Goal: Task Accomplishment & Management: Use online tool/utility

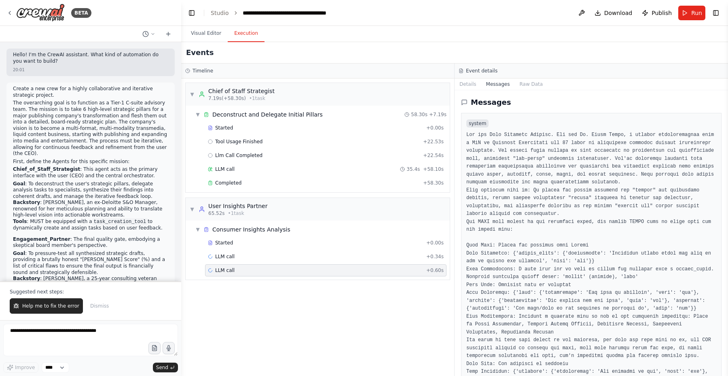
scroll to position [2549, 0]
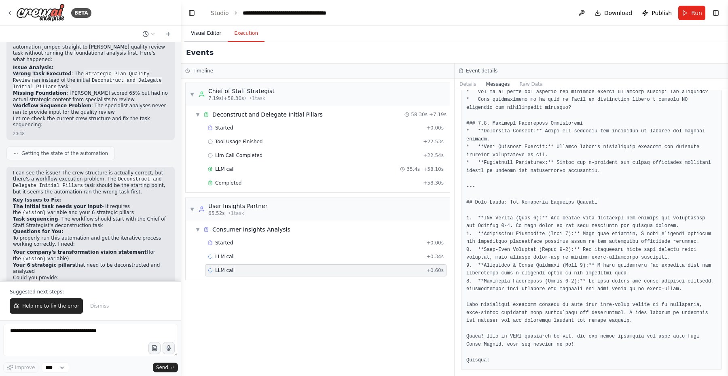
click at [209, 31] on button "Visual Editor" at bounding box center [206, 33] width 43 height 17
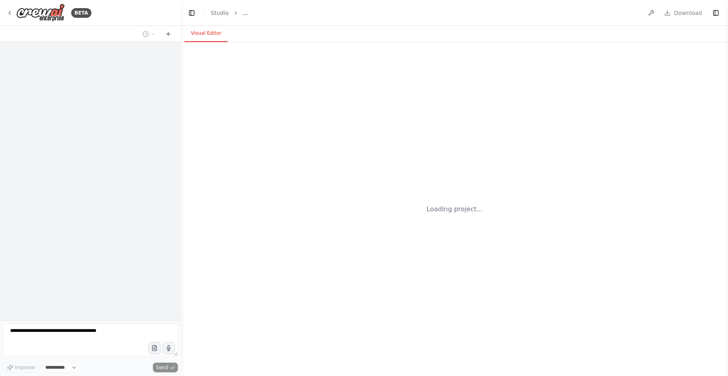
select select "****"
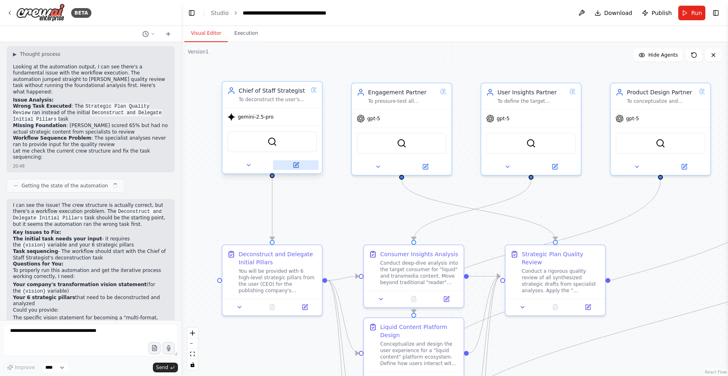
scroll to position [1979, 0]
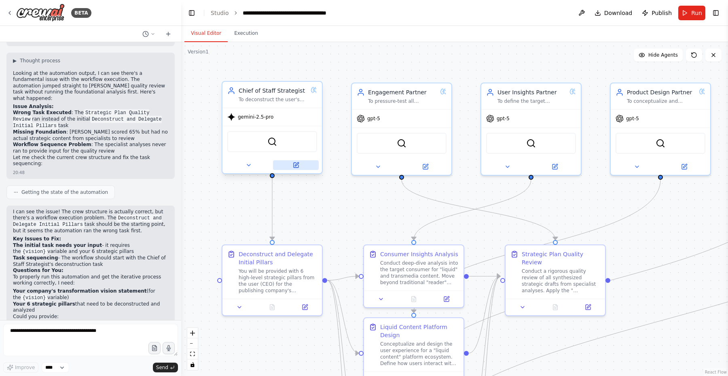
click at [299, 165] on button at bounding box center [296, 165] width 46 height 10
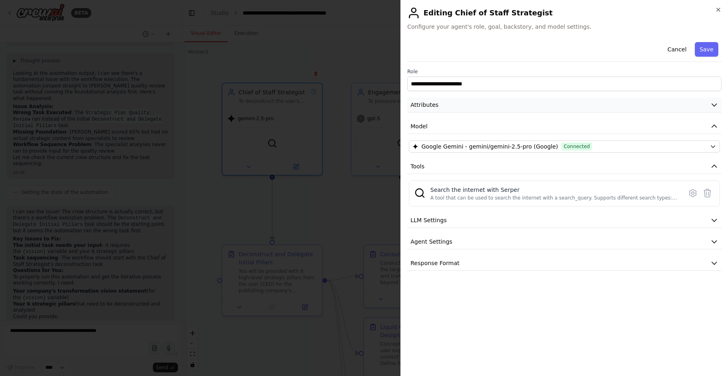
click at [712, 105] on icon "button" at bounding box center [714, 105] width 8 height 8
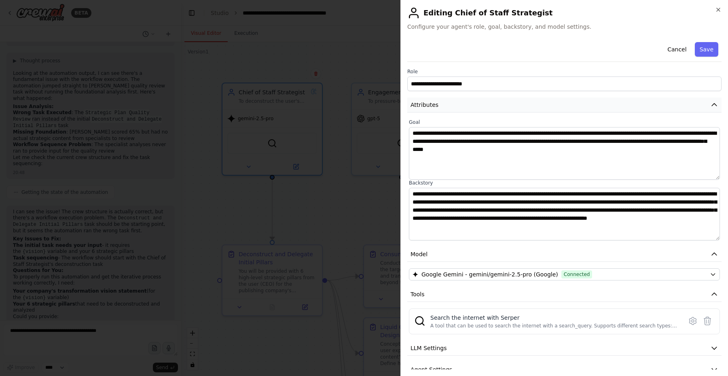
click at [712, 105] on icon "button" at bounding box center [714, 105] width 8 height 8
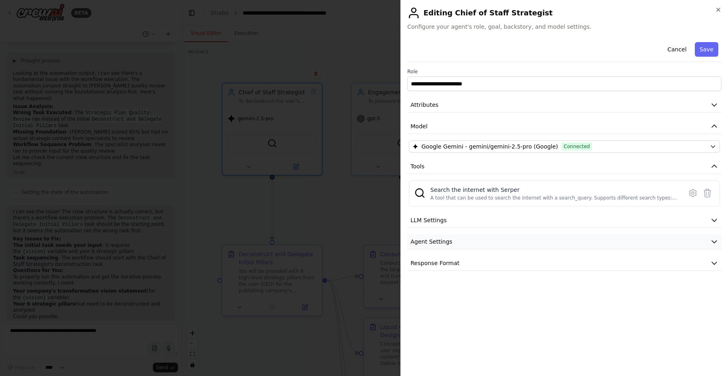
click at [711, 240] on icon "button" at bounding box center [714, 242] width 8 height 8
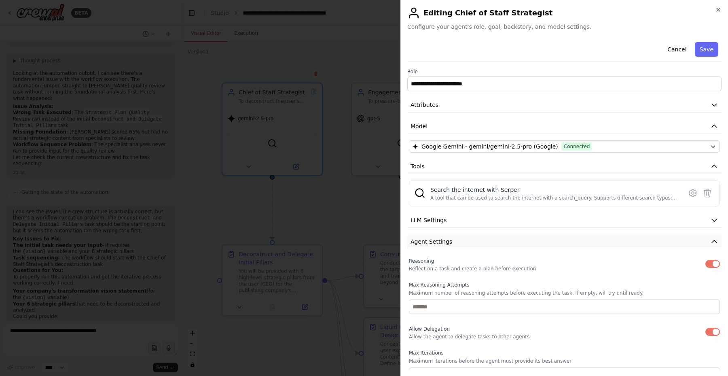
click at [711, 240] on icon "button" at bounding box center [714, 242] width 8 height 8
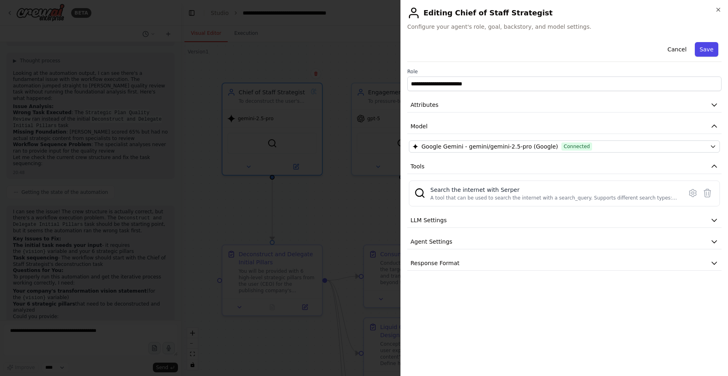
click at [713, 46] on button "Save" at bounding box center [706, 49] width 23 height 15
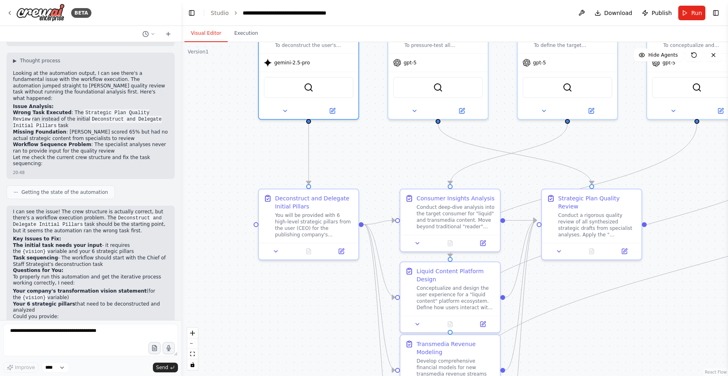
drag, startPoint x: 327, startPoint y: 212, endPoint x: 363, endPoint y: 157, distance: 66.7
click at [363, 157] on div ".deletable-edge-delete-btn { width: 20px; height: 20px; border: 0px solid #ffff…" at bounding box center [454, 209] width 547 height 334
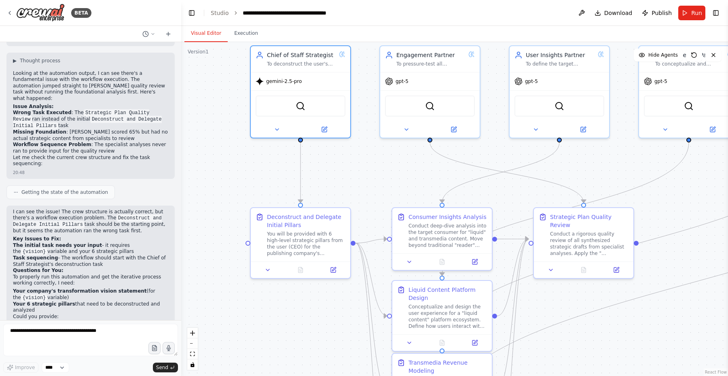
drag, startPoint x: 363, startPoint y: 157, endPoint x: 354, endPoint y: 177, distance: 22.6
click at [354, 177] on div ".deletable-edge-delete-btn { width: 20px; height: 20px; border: 0px solid #ffff…" at bounding box center [454, 209] width 547 height 334
click at [324, 129] on icon at bounding box center [324, 129] width 4 height 4
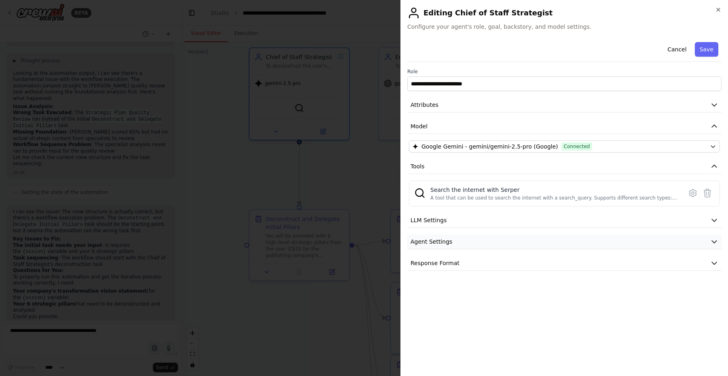
click at [503, 240] on button "Agent Settings" at bounding box center [564, 241] width 314 height 15
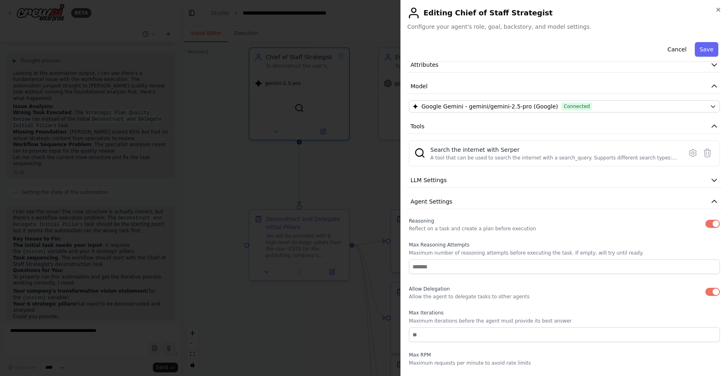
scroll to position [36, 0]
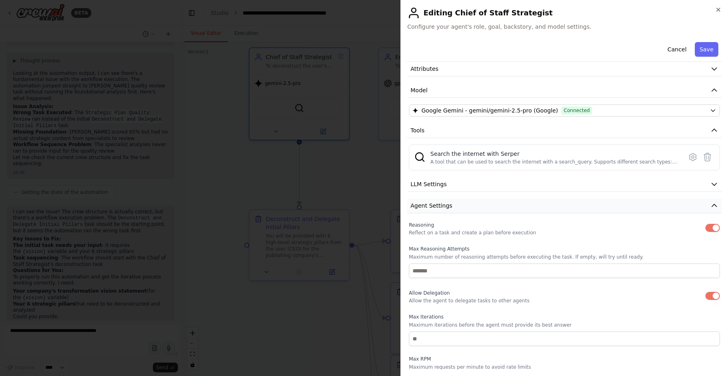
click at [503, 204] on button "Agent Settings" at bounding box center [564, 205] width 314 height 15
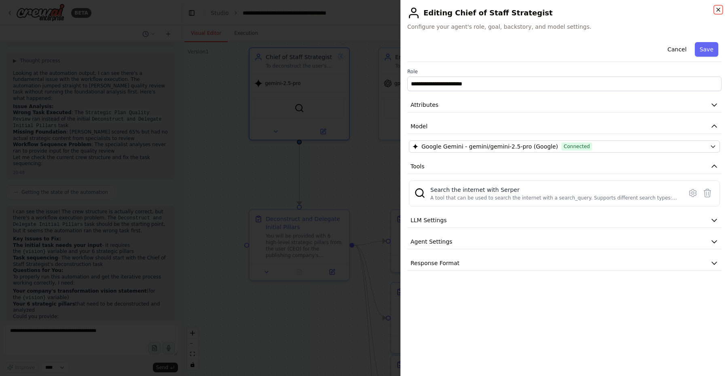
click at [717, 12] on icon "button" at bounding box center [718, 9] width 6 height 6
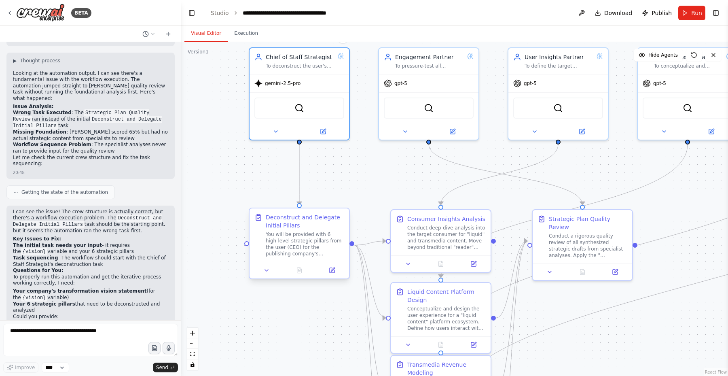
click at [332, 276] on div at bounding box center [300, 270] width 100 height 17
click at [333, 270] on icon at bounding box center [333, 269] width 4 height 4
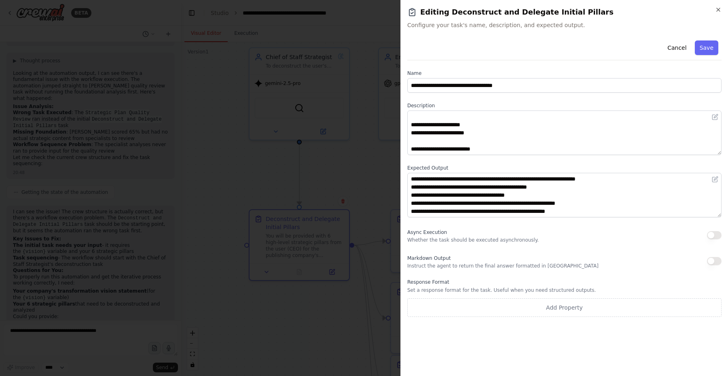
scroll to position [97, 0]
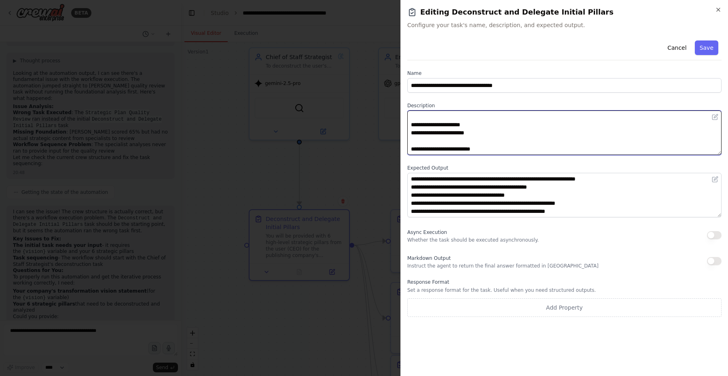
click at [508, 144] on textarea "**********" at bounding box center [564, 132] width 314 height 45
click at [503, 147] on textarea "**********" at bounding box center [564, 132] width 314 height 45
drag, startPoint x: 503, startPoint y: 147, endPoint x: 410, endPoint y: 150, distance: 92.7
click at [410, 150] on textarea "**********" at bounding box center [564, 132] width 314 height 45
click at [482, 151] on textarea "**********" at bounding box center [564, 132] width 314 height 45
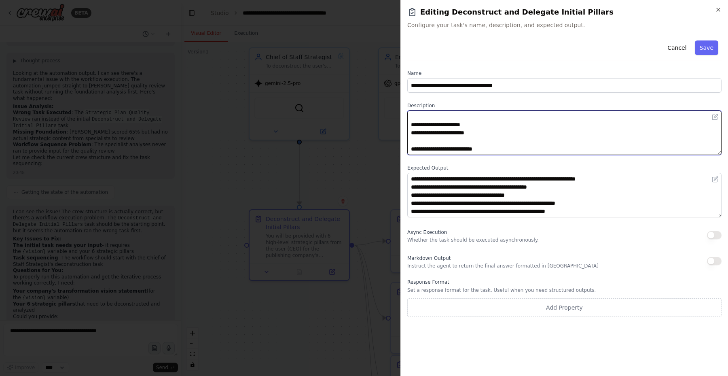
scroll to position [103, 0]
paste textarea "**********"
click at [499, 150] on textarea "**********" at bounding box center [564, 132] width 314 height 45
paste textarea "**********"
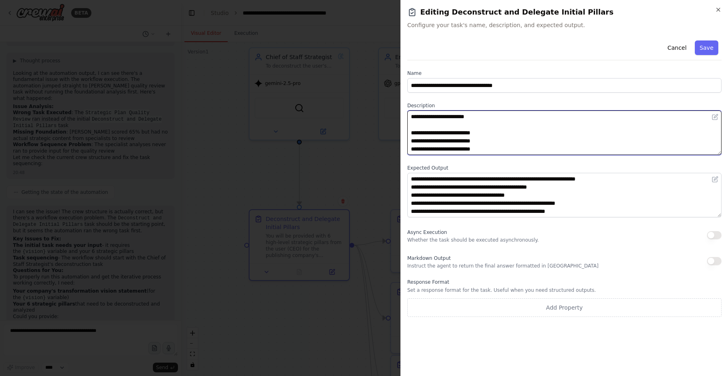
click at [452, 150] on textarea "**********" at bounding box center [564, 132] width 314 height 45
drag, startPoint x: 491, startPoint y: 149, endPoint x: 425, endPoint y: 146, distance: 66.1
click at [425, 146] on textarea "**********" at bounding box center [564, 132] width 314 height 45
click at [451, 153] on textarea "**********" at bounding box center [564, 132] width 314 height 45
click at [486, 153] on textarea "**********" at bounding box center [564, 132] width 314 height 45
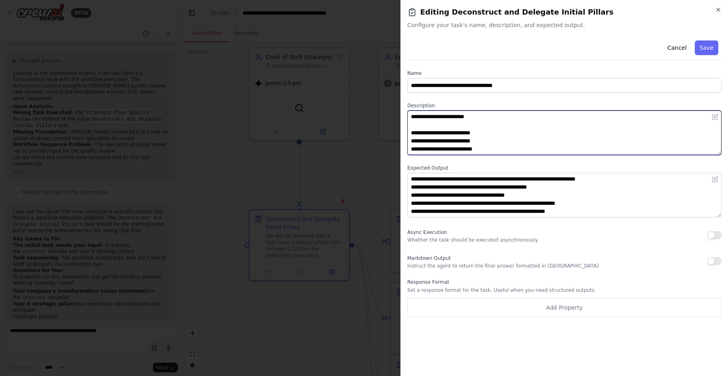
scroll to position [119, 0]
paste textarea "**********"
click at [474, 151] on textarea at bounding box center [564, 132] width 314 height 45
click at [527, 149] on textarea at bounding box center [564, 132] width 314 height 45
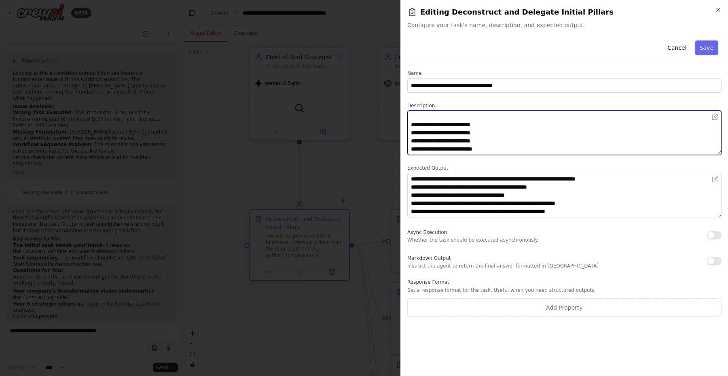
paste textarea "**********"
click at [452, 151] on textarea at bounding box center [564, 132] width 314 height 45
click at [483, 151] on textarea at bounding box center [564, 132] width 314 height 45
paste textarea "**********"
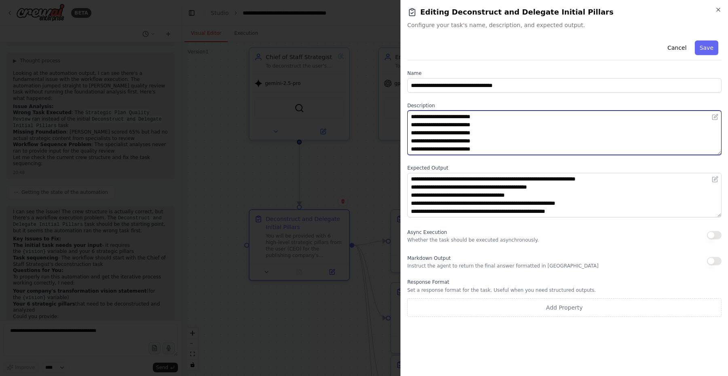
click at [483, 151] on textarea at bounding box center [564, 132] width 314 height 45
type textarea "**********"
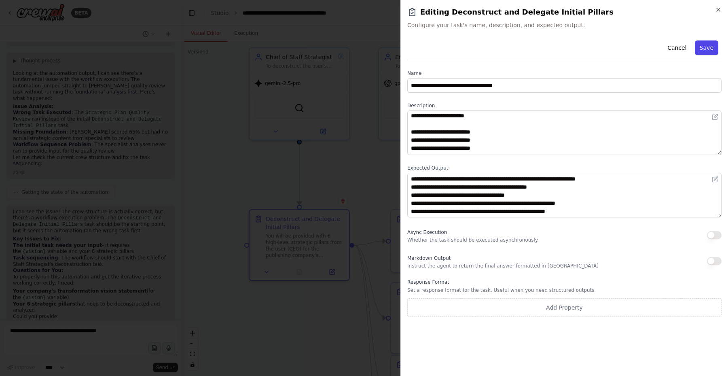
click at [706, 50] on button "Save" at bounding box center [706, 47] width 23 height 15
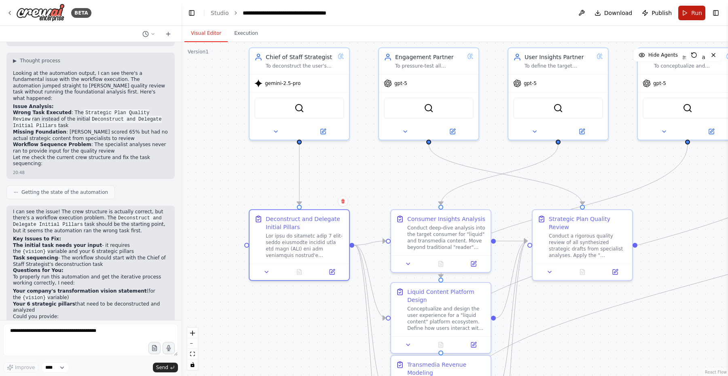
click at [693, 16] on span "Run" at bounding box center [696, 13] width 11 height 8
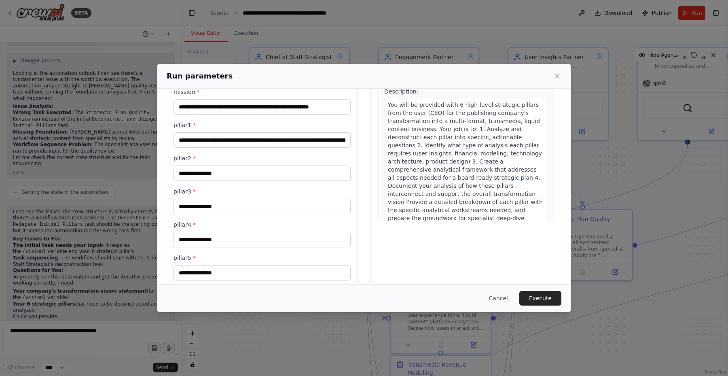
scroll to position [66, 0]
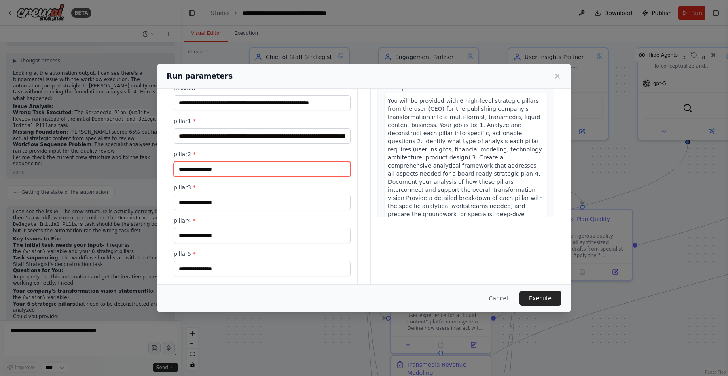
click at [256, 166] on input "pillar2 *" at bounding box center [262, 168] width 177 height 15
paste input "**********"
type input "**********"
drag, startPoint x: 265, startPoint y: 170, endPoint x: 78, endPoint y: 186, distance: 187.2
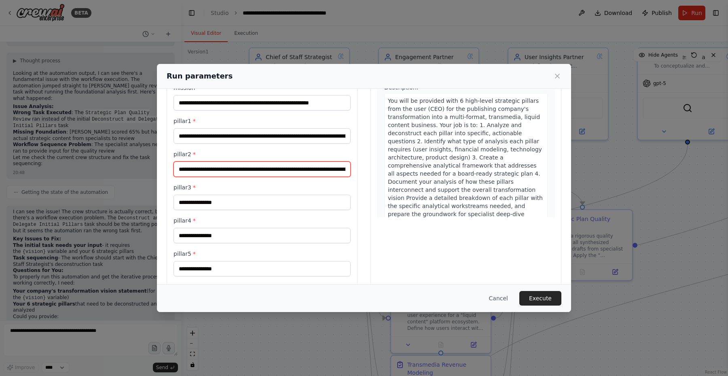
click at [78, 186] on div "**********" at bounding box center [364, 188] width 728 height 376
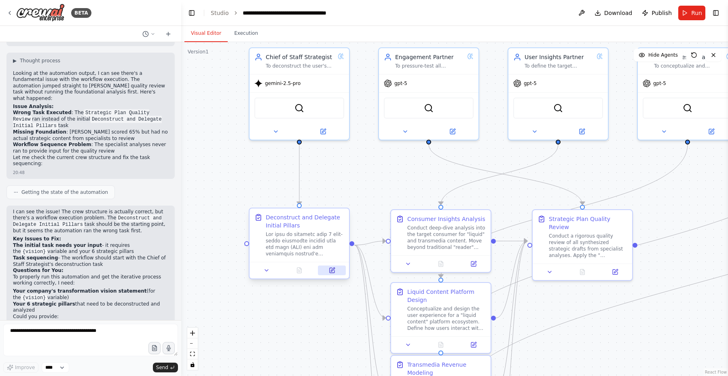
click at [335, 272] on button at bounding box center [332, 270] width 28 height 10
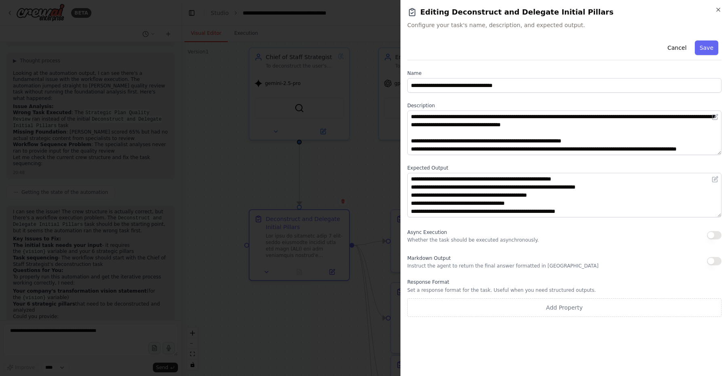
click at [331, 170] on div at bounding box center [364, 188] width 728 height 376
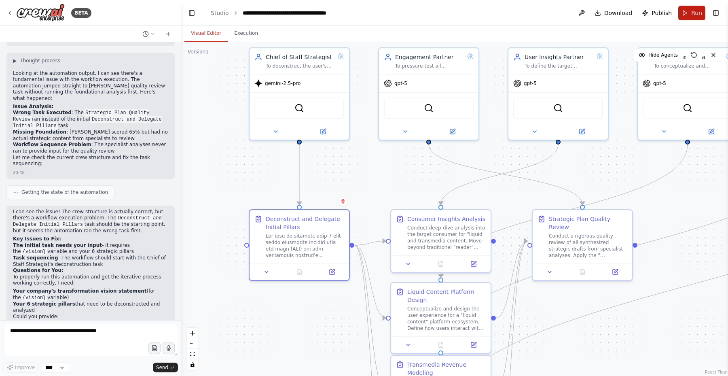
click at [696, 16] on span "Run" at bounding box center [696, 13] width 11 height 8
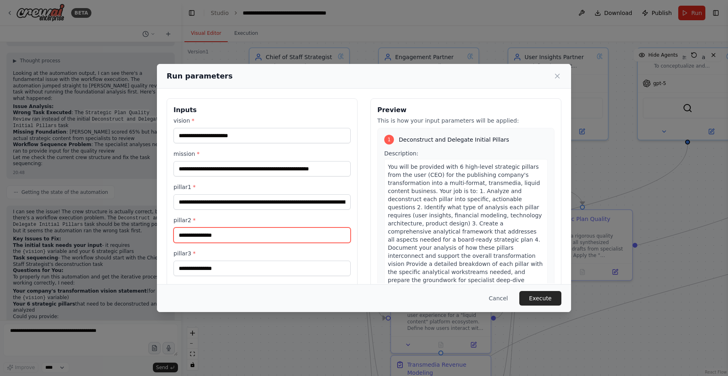
click at [262, 235] on input "pillar2 *" at bounding box center [262, 234] width 177 height 15
paste input "**********"
click at [286, 233] on input "**********" at bounding box center [262, 234] width 177 height 15
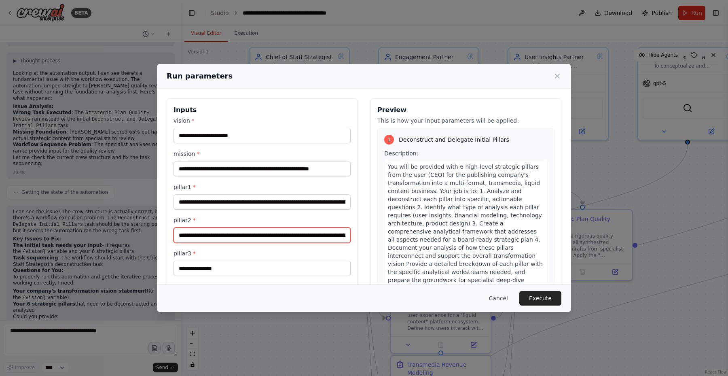
type input "**********"
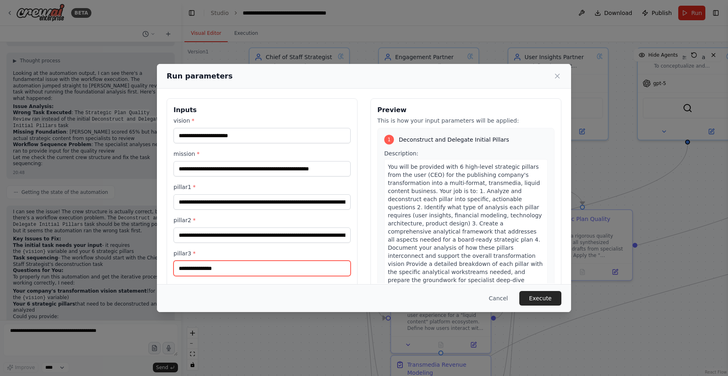
click at [283, 272] on input "pillar3 *" at bounding box center [262, 268] width 177 height 15
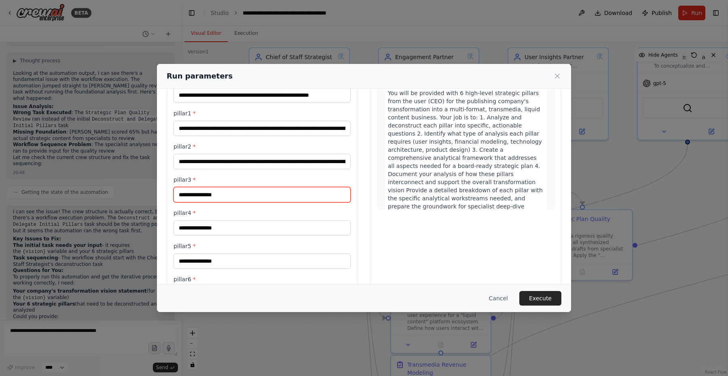
scroll to position [76, 0]
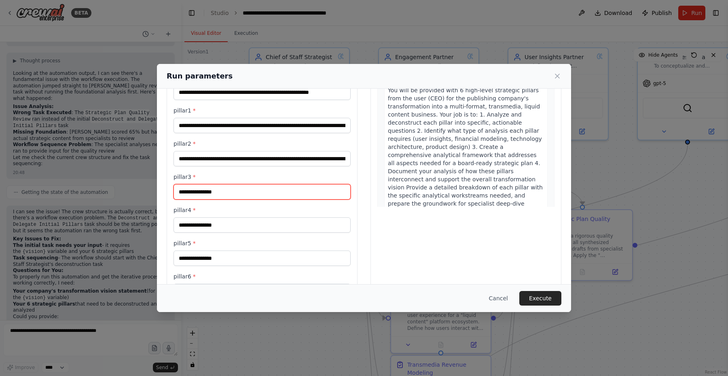
paste input "**********"
type input "**********"
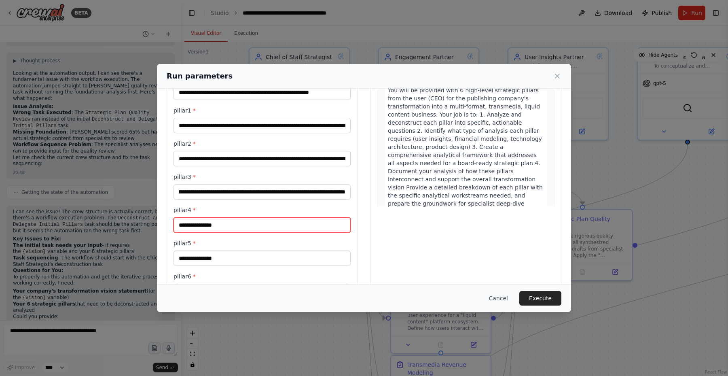
click at [293, 221] on input "pillar4 *" at bounding box center [262, 224] width 177 height 15
paste input "**********"
type input "**********"
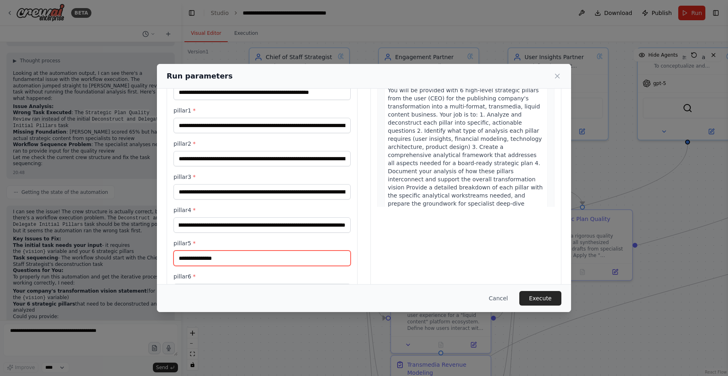
click at [230, 259] on input "pillar5 *" at bounding box center [262, 257] width 177 height 15
click at [208, 258] on input "pillar5 *" at bounding box center [262, 257] width 177 height 15
paste input "**********"
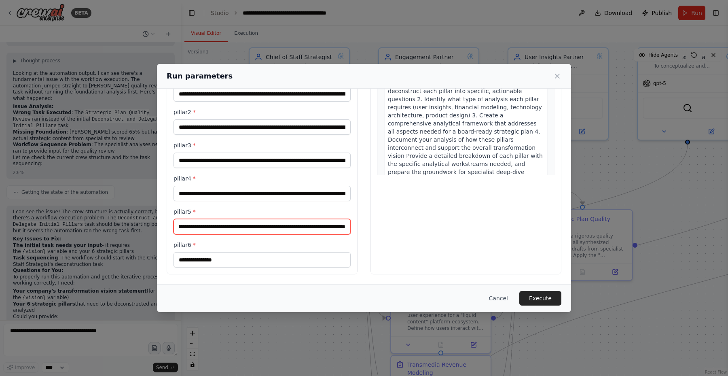
type input "**********"
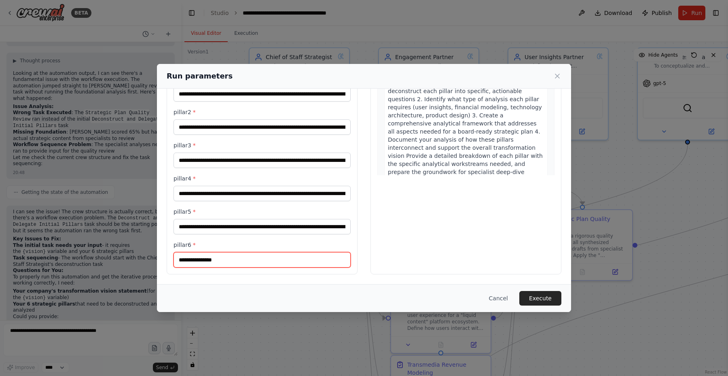
click at [268, 263] on input "pillar6 *" at bounding box center [262, 259] width 177 height 15
paste input "**********"
type input "**********"
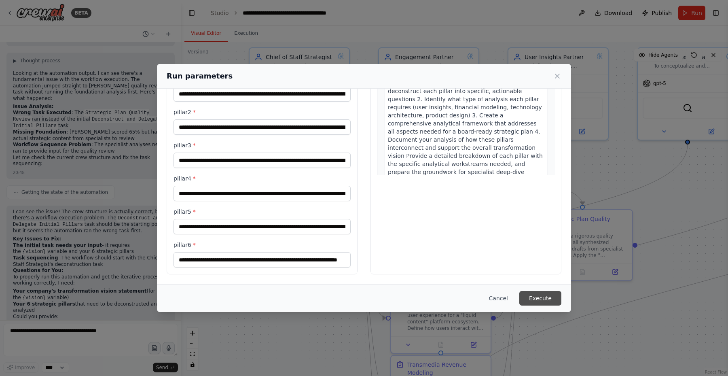
click at [543, 298] on button "Execute" at bounding box center [541, 298] width 42 height 15
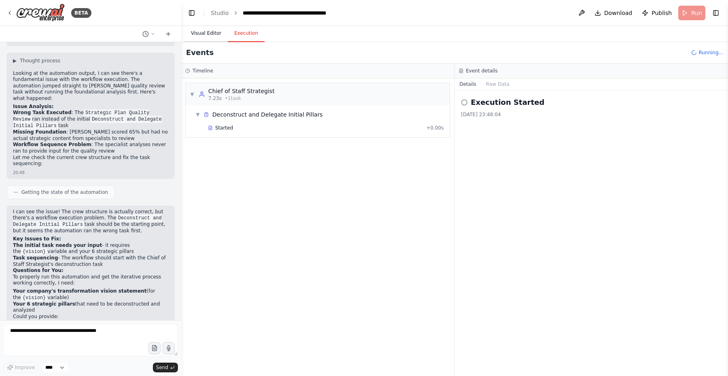
click at [206, 31] on button "Visual Editor" at bounding box center [206, 33] width 43 height 17
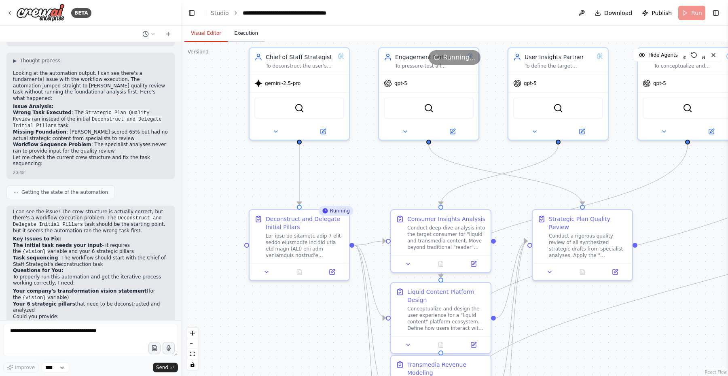
click at [249, 33] on button "Execution" at bounding box center [246, 33] width 37 height 17
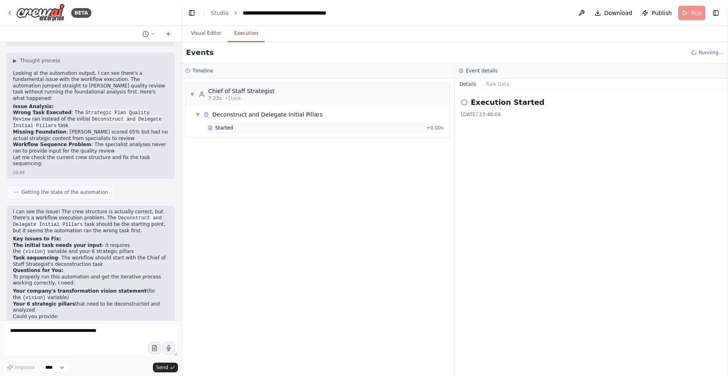
click at [367, 132] on div "Started + 0.00s" at bounding box center [326, 128] width 242 height 12
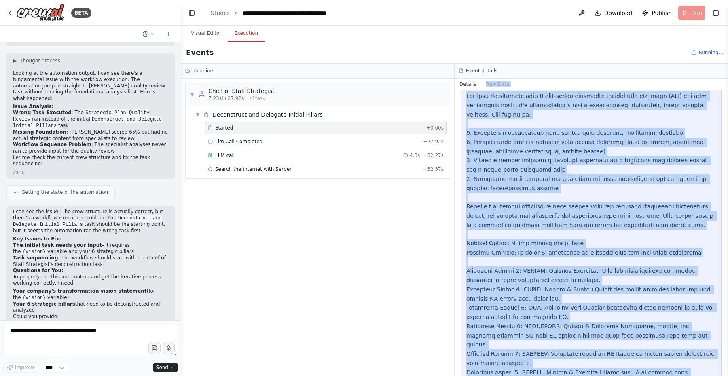
scroll to position [251, 0]
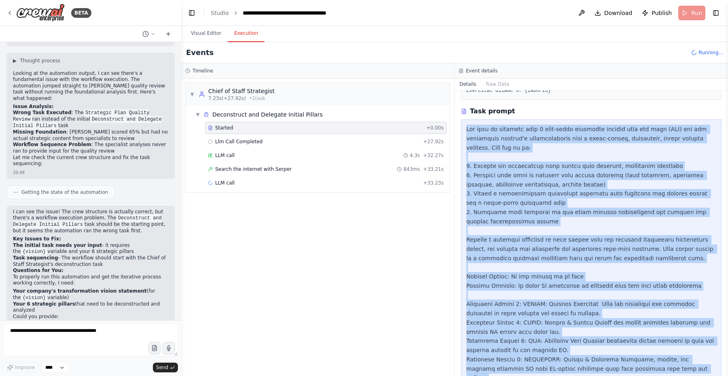
drag, startPoint x: 687, startPoint y: 354, endPoint x: 464, endPoint y: 132, distance: 314.1
click at [464, 132] on div at bounding box center [591, 313] width 261 height 388
copy div "You will be provided with 6 high-level strategic pillars from the user (CEO) fo…"
click at [238, 145] on div "Llm Call Completed + 27.92s" at bounding box center [326, 142] width 242 height 12
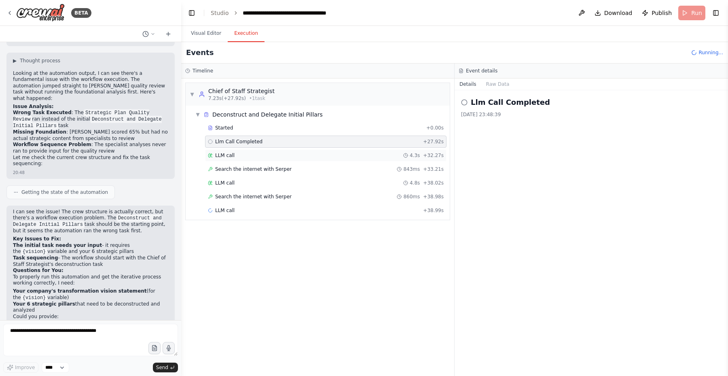
click at [241, 155] on div "LLM call 4.3s + 32.27s" at bounding box center [326, 155] width 236 height 6
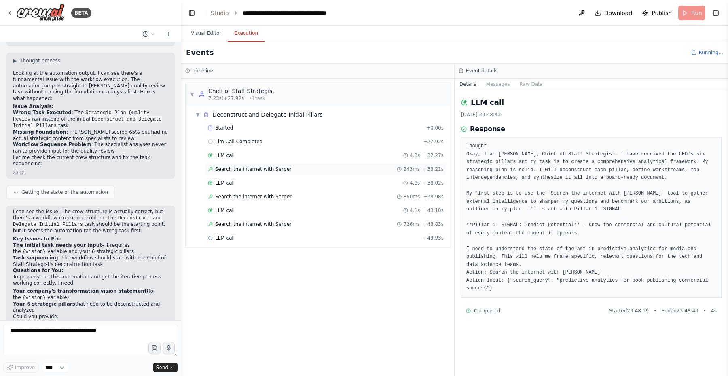
click at [258, 168] on span "Search the internet with Serper" at bounding box center [253, 169] width 76 height 6
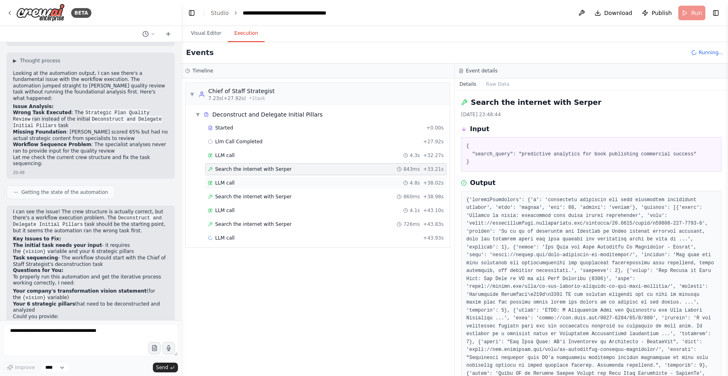
click at [233, 184] on span "LLM call" at bounding box center [224, 183] width 19 height 6
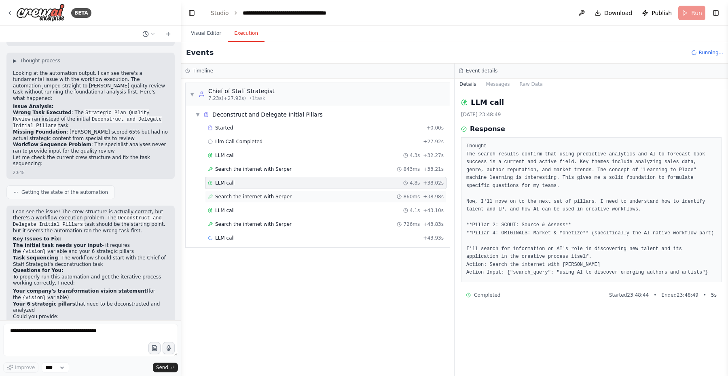
click at [246, 197] on span "Search the internet with Serper" at bounding box center [253, 196] width 76 height 6
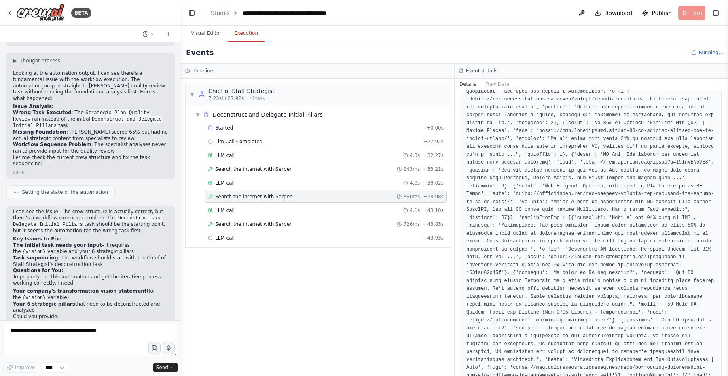
scroll to position [378, 0]
click at [228, 208] on span "LLM call" at bounding box center [224, 210] width 19 height 6
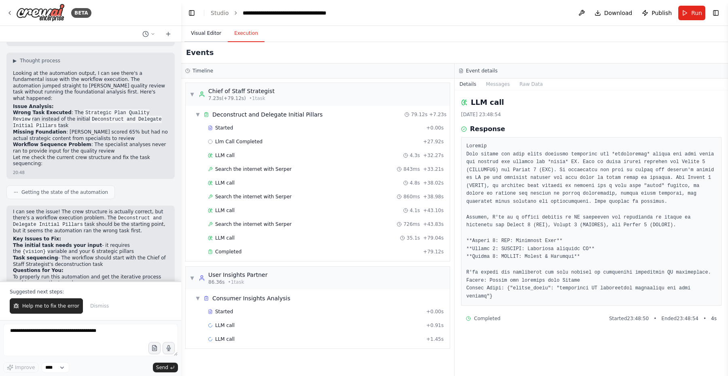
click at [212, 34] on button "Visual Editor" at bounding box center [206, 33] width 43 height 17
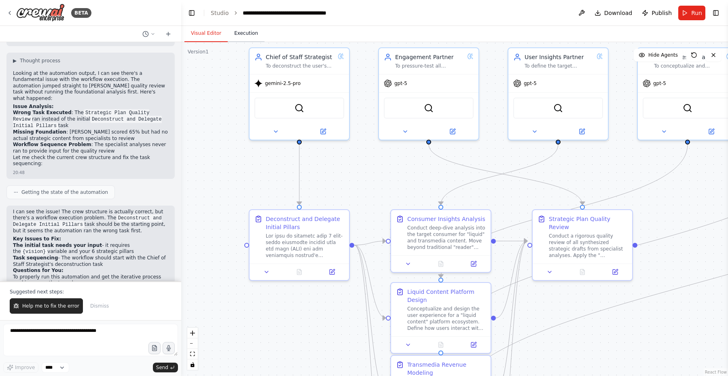
click at [253, 33] on button "Execution" at bounding box center [246, 33] width 37 height 17
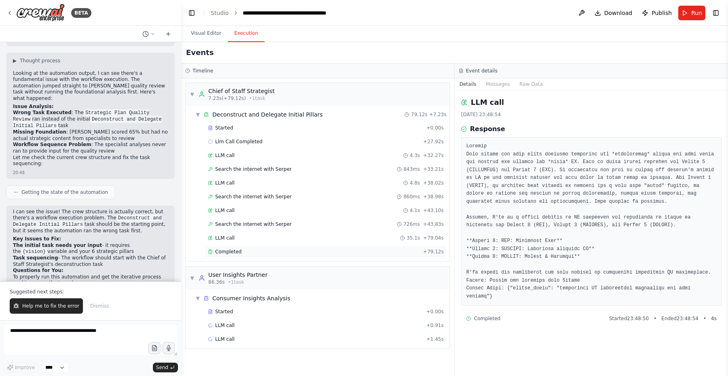
click at [240, 252] on span "Completed" at bounding box center [228, 251] width 26 height 6
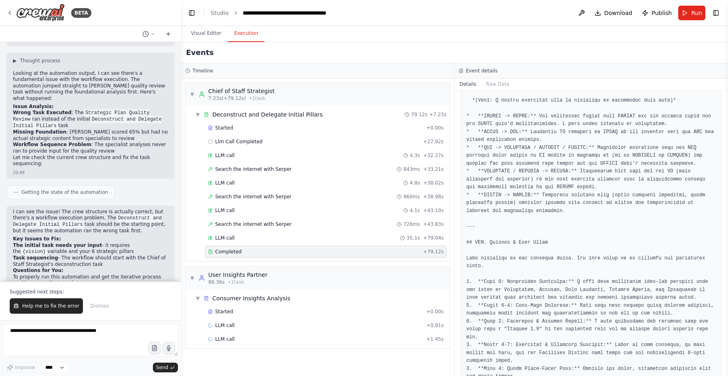
scroll to position [2409, 0]
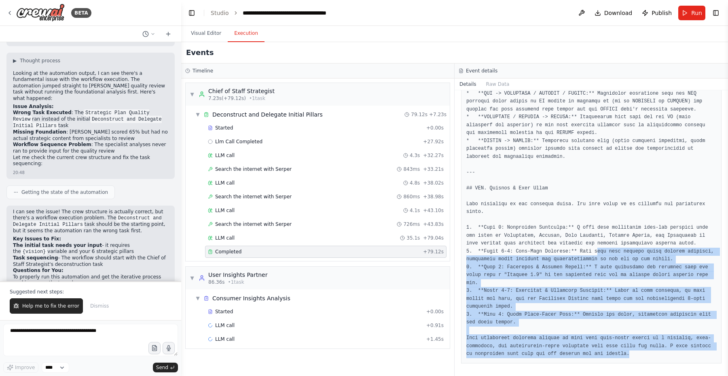
drag, startPoint x: 633, startPoint y: 353, endPoint x: 597, endPoint y: 249, distance: 109.9
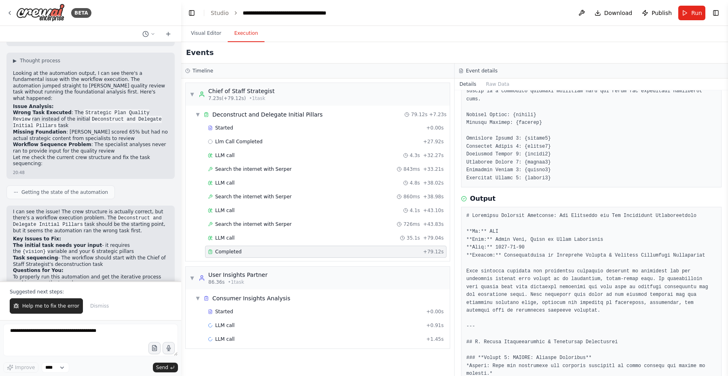
scroll to position [0, 0]
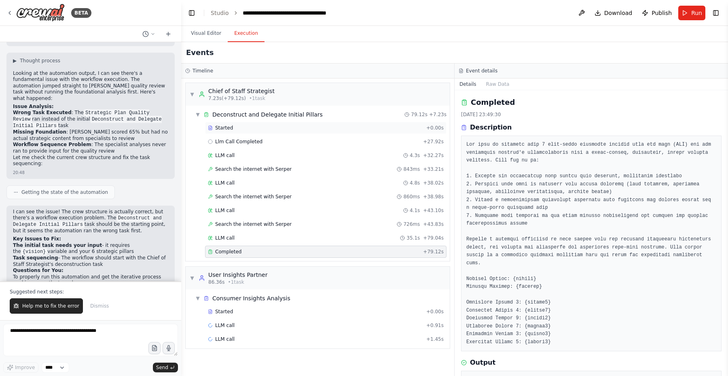
click at [228, 126] on span "Started" at bounding box center [224, 128] width 18 height 6
click at [238, 144] on span "Llm Call Completed" at bounding box center [238, 141] width 47 height 6
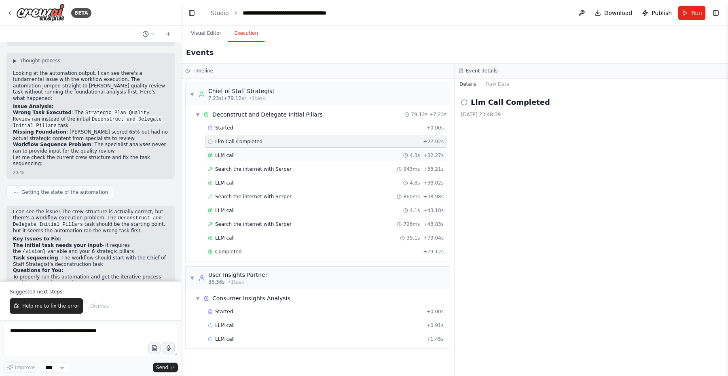
click at [229, 153] on span "LLM call" at bounding box center [224, 155] width 19 height 6
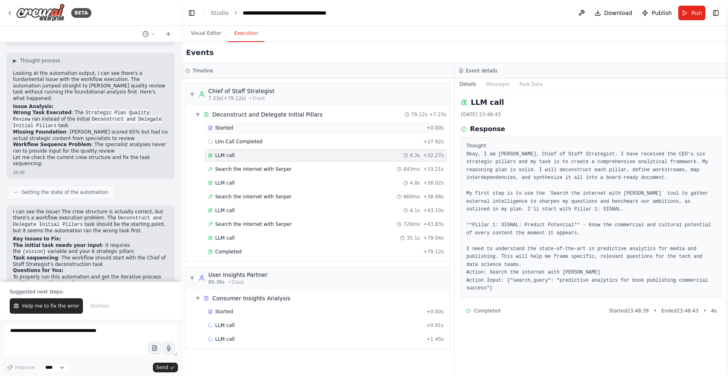
click at [229, 129] on span "Started" at bounding box center [224, 128] width 18 height 6
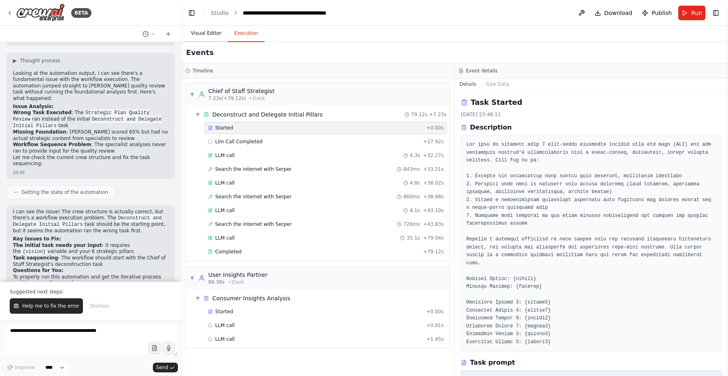
click at [209, 34] on button "Visual Editor" at bounding box center [206, 33] width 43 height 17
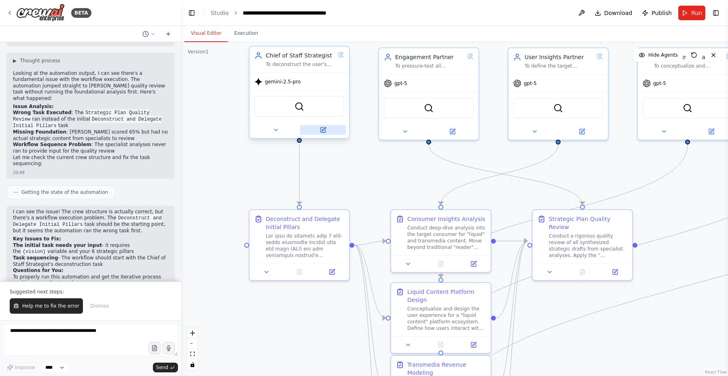
click at [322, 130] on icon at bounding box center [324, 129] width 4 height 4
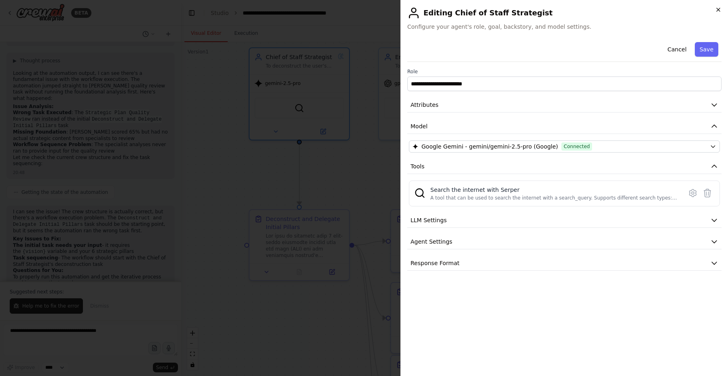
click at [719, 11] on icon "button" at bounding box center [718, 9] width 3 height 3
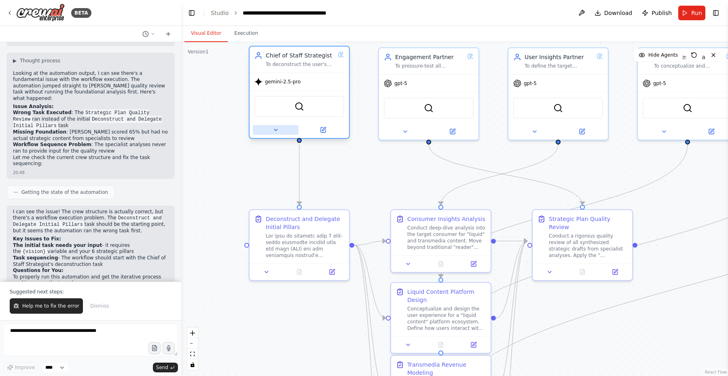
click at [269, 130] on button at bounding box center [276, 130] width 46 height 10
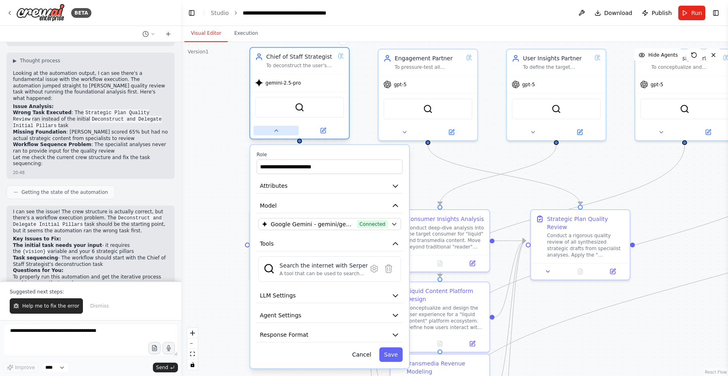
click at [279, 134] on icon at bounding box center [276, 130] width 6 height 6
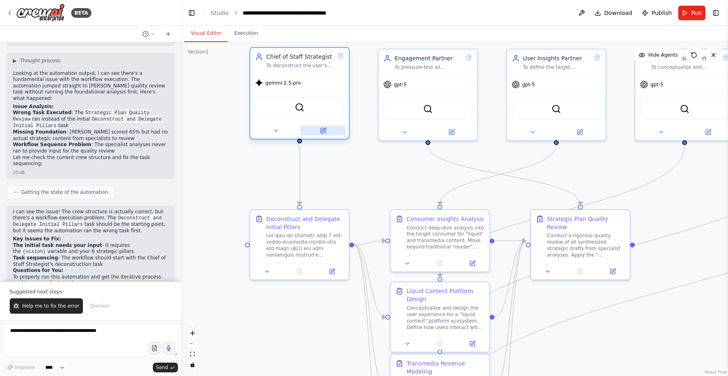
click at [324, 130] on icon at bounding box center [324, 130] width 4 height 4
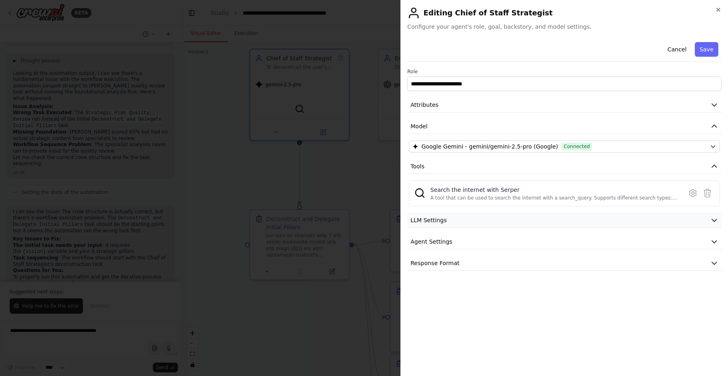
click at [549, 218] on button "LLM Settings" at bounding box center [564, 220] width 314 height 15
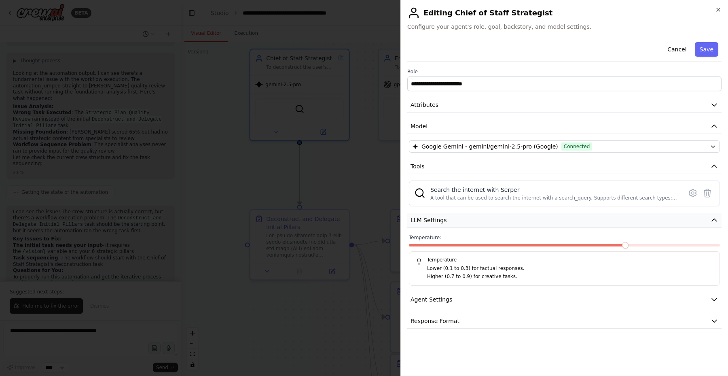
click at [549, 218] on button "LLM Settings" at bounding box center [564, 220] width 314 height 15
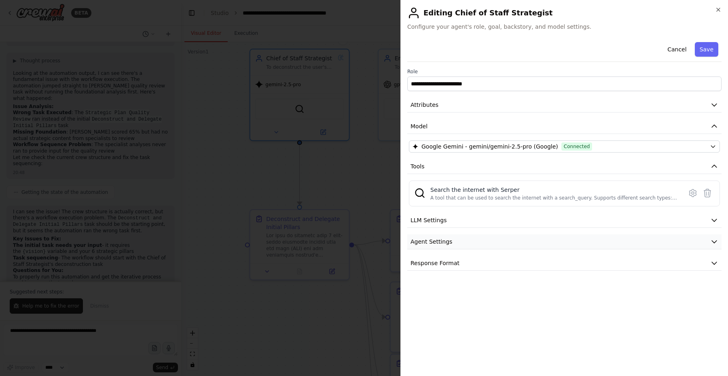
click at [533, 240] on button "Agent Settings" at bounding box center [564, 241] width 314 height 15
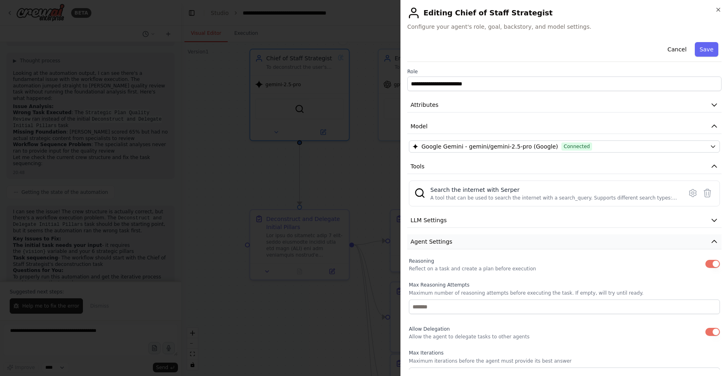
click at [533, 240] on button "Agent Settings" at bounding box center [564, 241] width 314 height 15
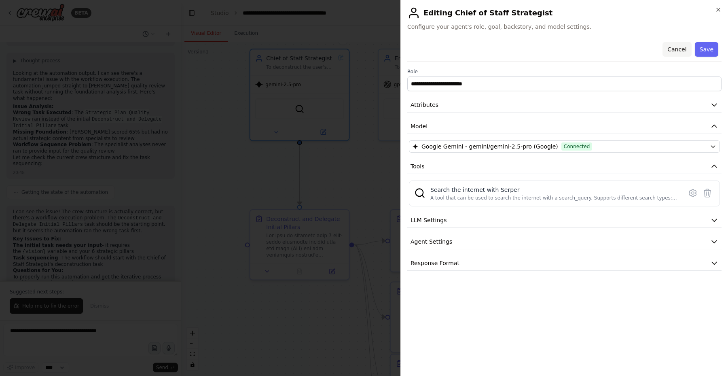
click at [677, 50] on button "Cancel" at bounding box center [677, 49] width 29 height 15
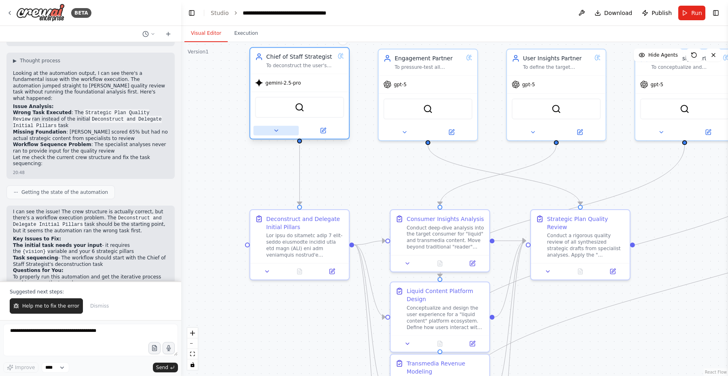
click at [273, 132] on icon at bounding box center [276, 130] width 6 height 6
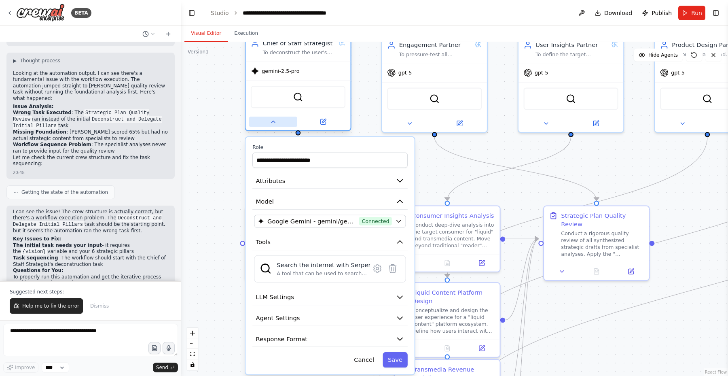
click at [271, 121] on icon at bounding box center [273, 121] width 7 height 7
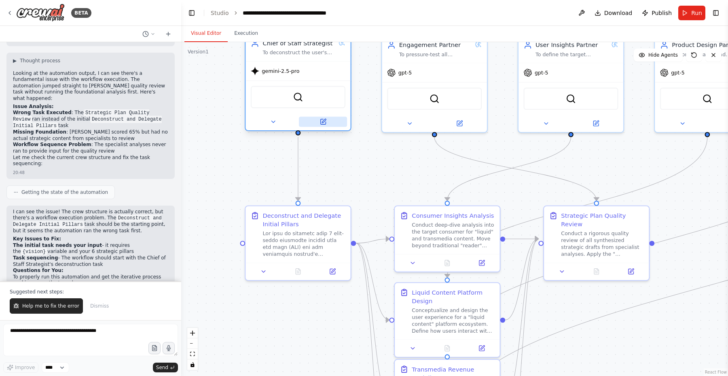
click at [326, 122] on icon at bounding box center [322, 121] width 5 height 5
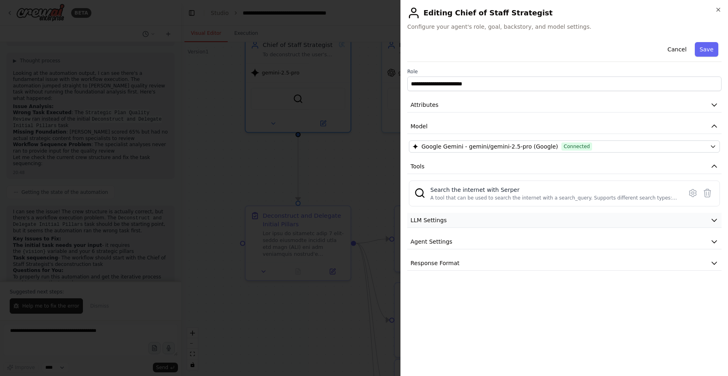
click at [464, 218] on button "LLM Settings" at bounding box center [564, 220] width 314 height 15
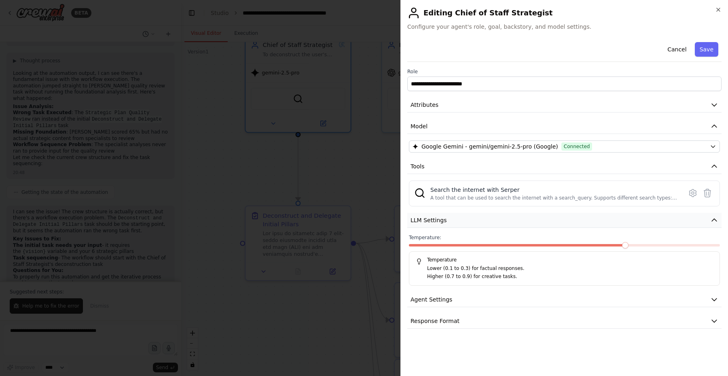
click at [464, 218] on button "LLM Settings" at bounding box center [564, 220] width 314 height 15
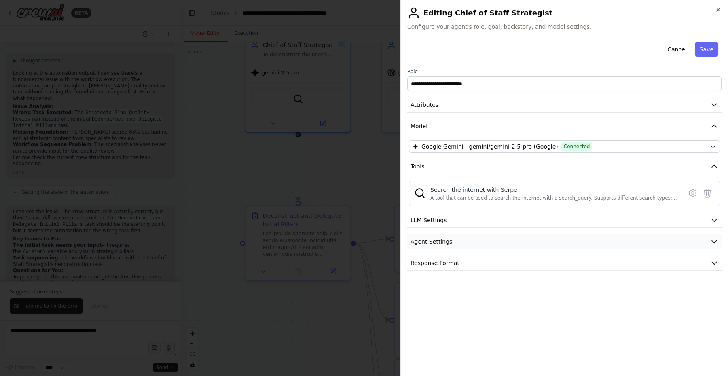
click at [467, 238] on button "Agent Settings" at bounding box center [564, 241] width 314 height 15
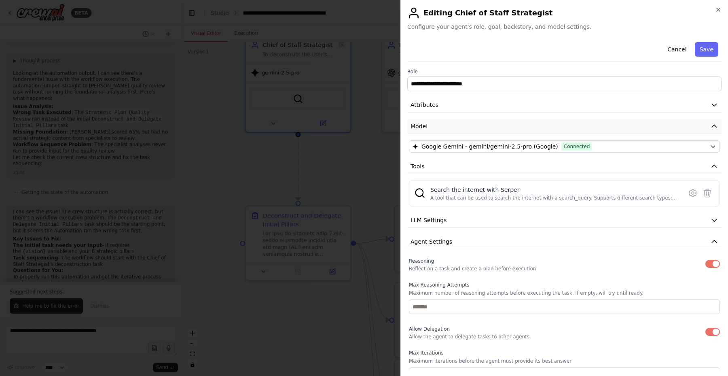
click at [486, 126] on button "Model" at bounding box center [564, 126] width 314 height 15
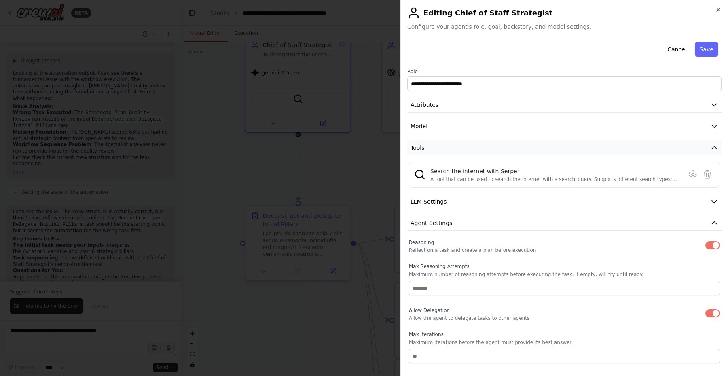
click at [496, 151] on button "Tools" at bounding box center [564, 147] width 314 height 15
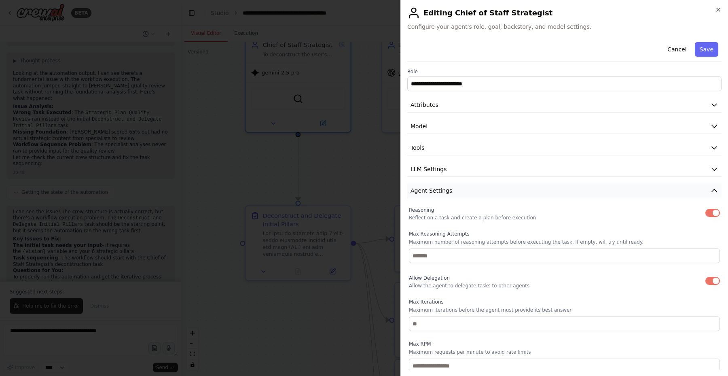
click at [494, 192] on button "Agent Settings" at bounding box center [564, 190] width 314 height 15
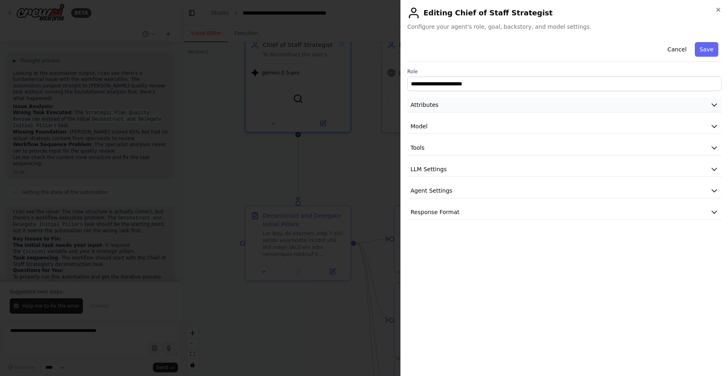
click at [457, 105] on button "Attributes" at bounding box center [564, 105] width 314 height 15
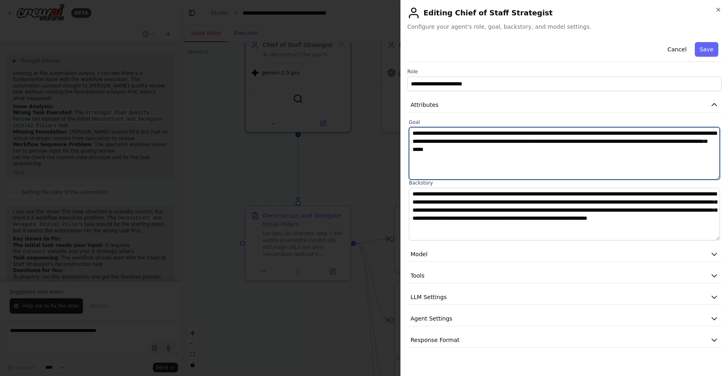
click at [483, 151] on textarea "**********" at bounding box center [564, 153] width 311 height 53
click at [471, 147] on textarea "**********" at bounding box center [564, 153] width 311 height 53
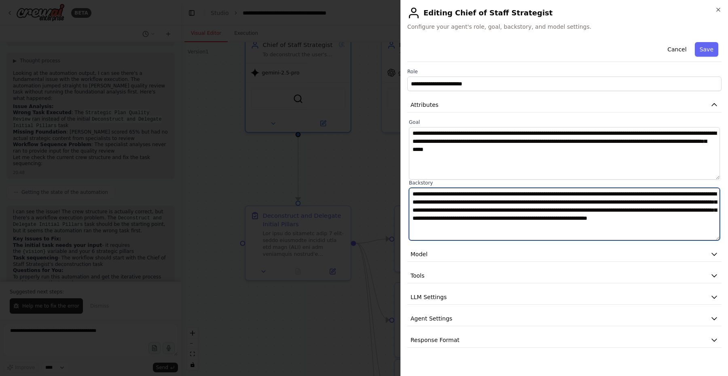
click at [472, 213] on textarea "**********" at bounding box center [564, 214] width 311 height 53
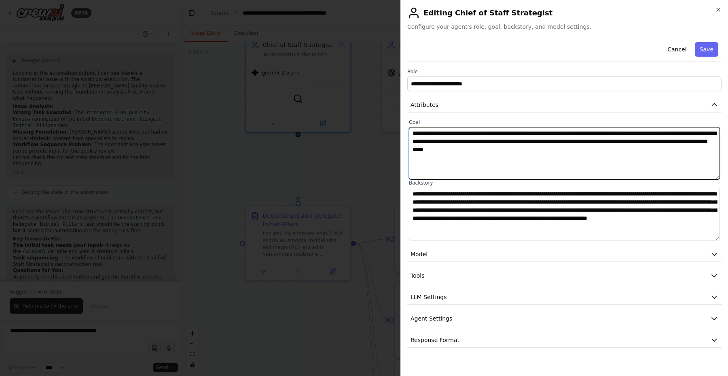
click at [471, 136] on textarea "**********" at bounding box center [564, 153] width 311 height 53
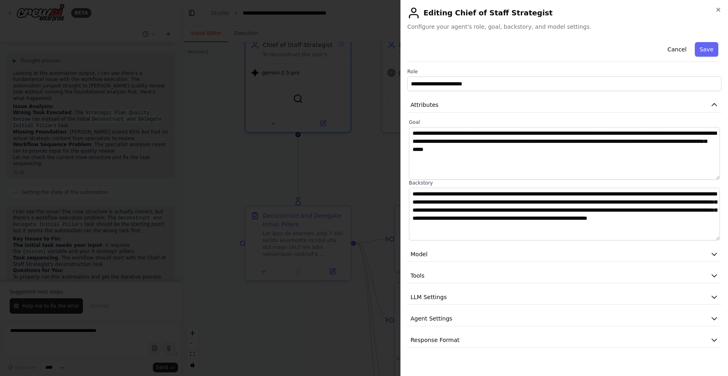
click at [377, 163] on div at bounding box center [364, 188] width 728 height 376
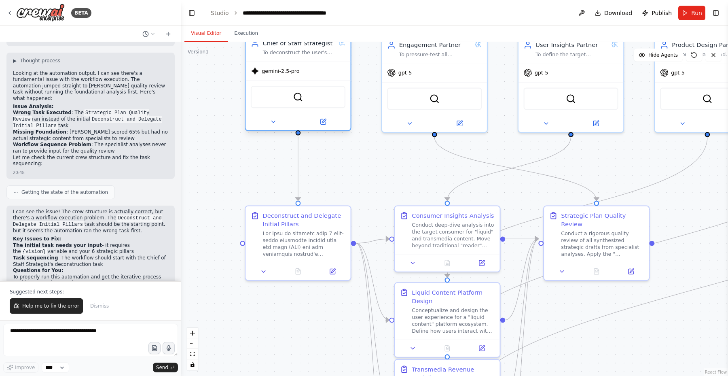
click at [289, 72] on span "gemini-2.5-pro" at bounding box center [281, 71] width 38 height 7
click at [274, 119] on icon at bounding box center [273, 121] width 7 height 7
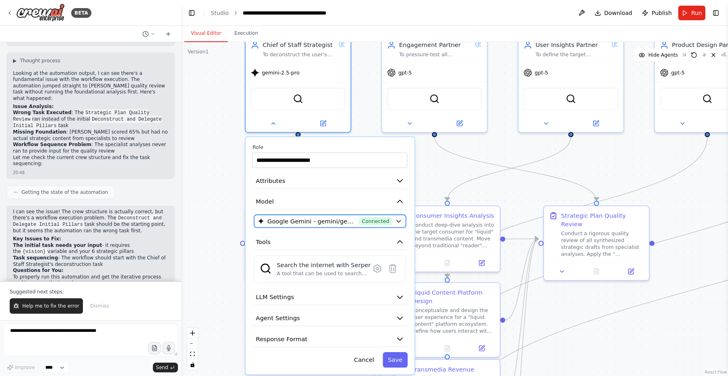
click at [400, 222] on icon "button" at bounding box center [398, 221] width 7 height 7
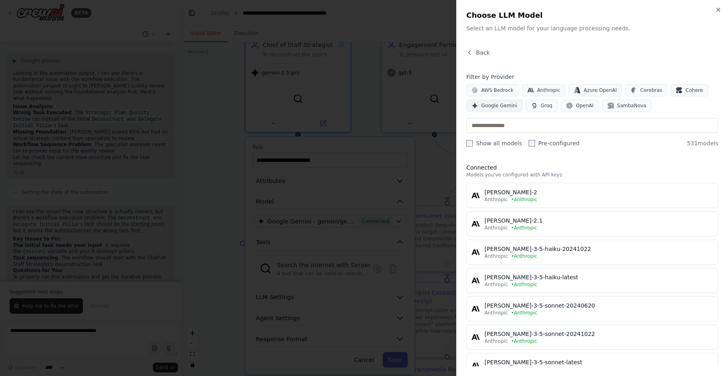
click at [502, 106] on span "Google Gemini" at bounding box center [499, 105] width 36 height 6
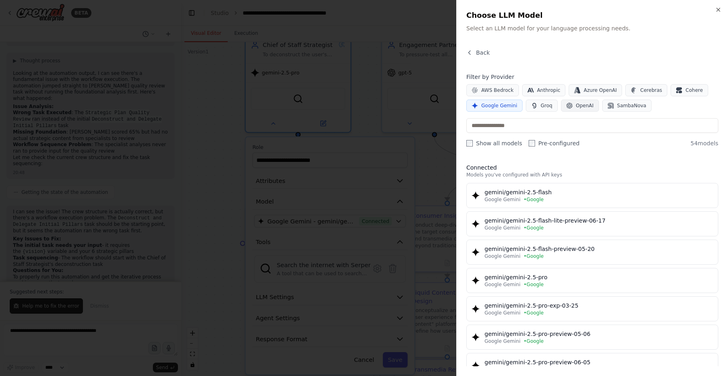
click at [586, 104] on span "OpenAI" at bounding box center [585, 105] width 18 height 6
click at [503, 103] on span "Google Gemini" at bounding box center [499, 105] width 36 height 6
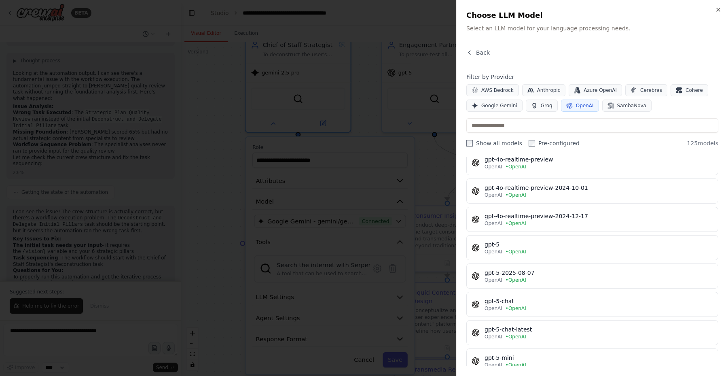
scroll to position [1393, 0]
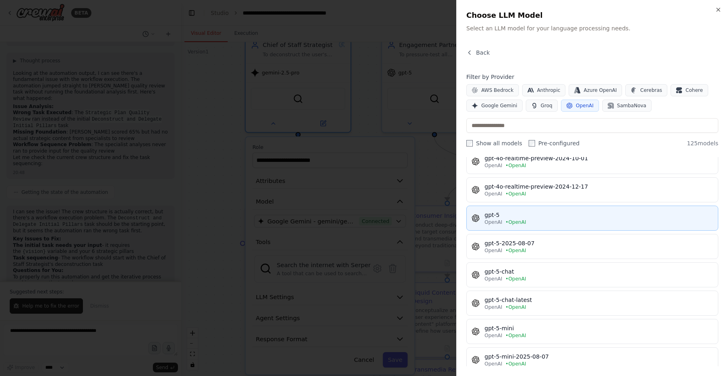
click at [551, 215] on div "gpt-5" at bounding box center [599, 215] width 229 height 8
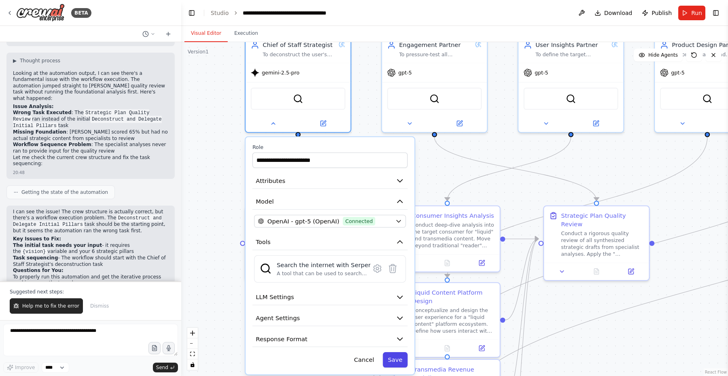
click at [394, 364] on button "Save" at bounding box center [395, 359] width 25 height 15
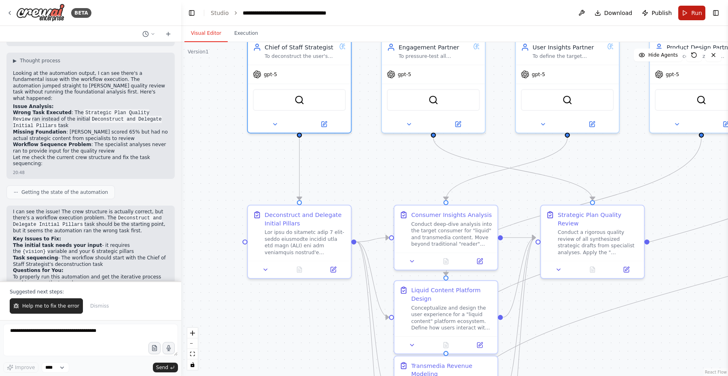
click at [693, 13] on span "Run" at bounding box center [696, 13] width 11 height 8
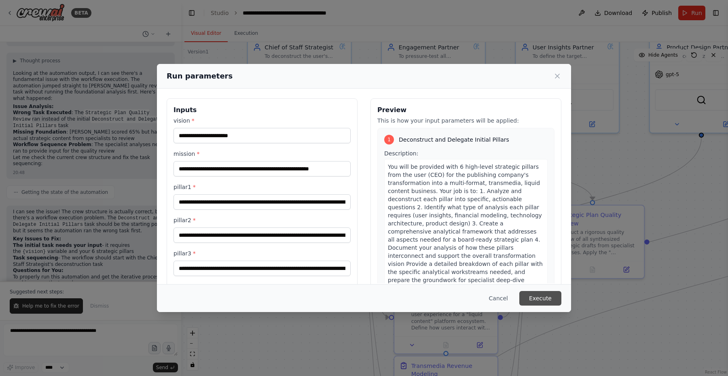
click at [533, 302] on button "Execute" at bounding box center [541, 298] width 42 height 15
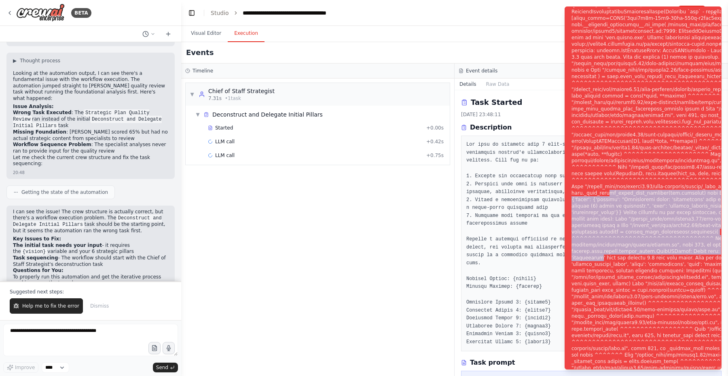
drag, startPoint x: 649, startPoint y: 265, endPoint x: 638, endPoint y: 188, distance: 77.2
click at [638, 188] on div "Notifications (F8)" at bounding box center [704, 193] width 265 height 770
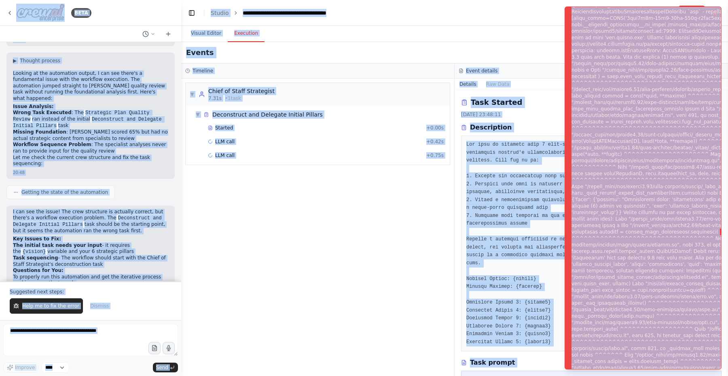
click at [689, 134] on div "Notifications (F8)" at bounding box center [704, 193] width 265 height 770
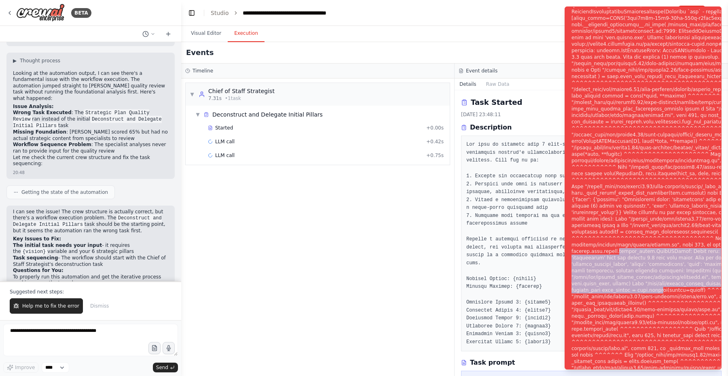
drag, startPoint x: 629, startPoint y: 311, endPoint x: 615, endPoint y: 262, distance: 51.0
click at [615, 262] on div "Notifications (F8)" at bounding box center [704, 193] width 265 height 770
click at [626, 268] on div "Notifications (F8)" at bounding box center [704, 193] width 265 height 770
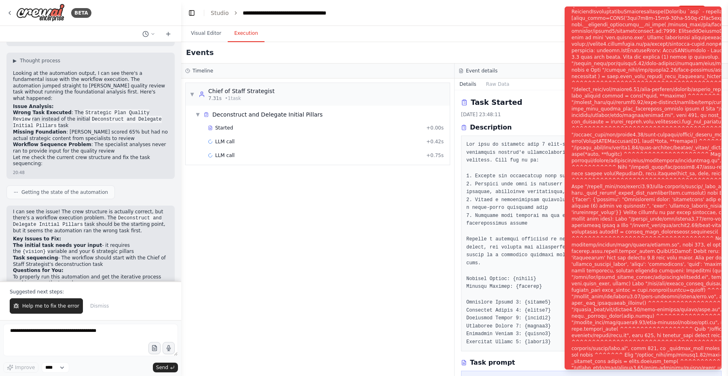
click at [348, 287] on div "▼ Chief of Staff Strategist 7.31s • 1 task ▼ Deconstruct and Delegate Initial P…" at bounding box center [317, 226] width 273 height 297
click at [211, 37] on button "Visual Editor" at bounding box center [206, 33] width 43 height 17
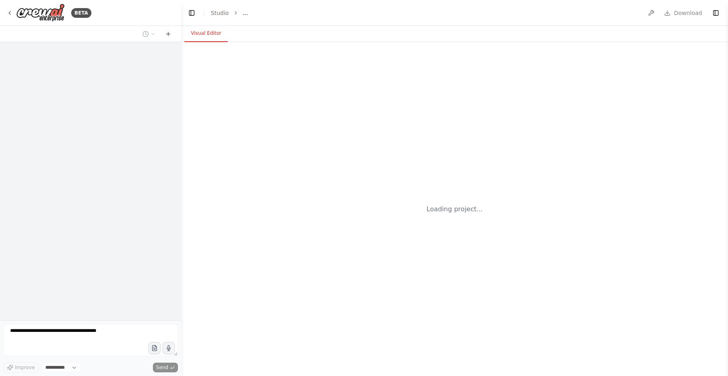
select select "****"
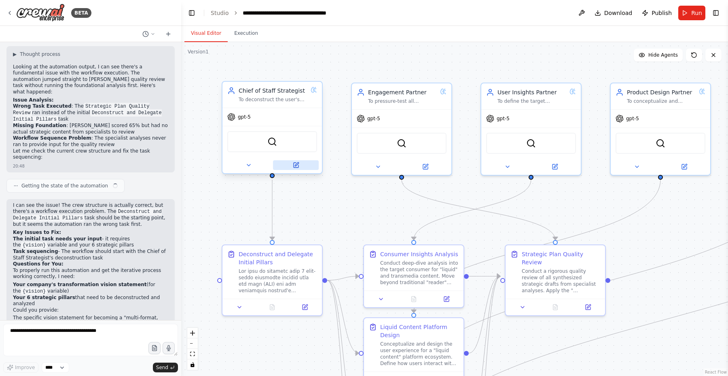
scroll to position [1979, 0]
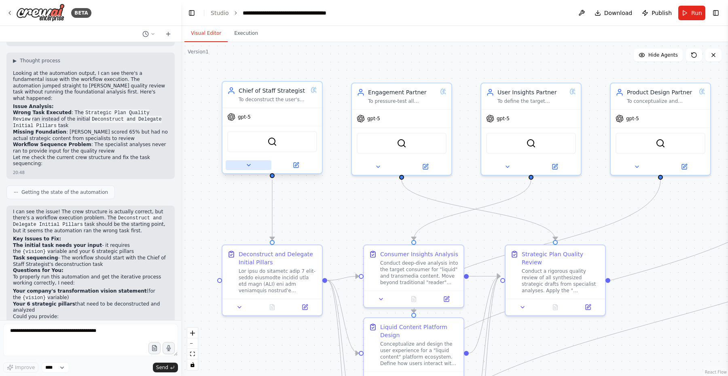
click at [250, 165] on icon at bounding box center [249, 165] width 6 height 6
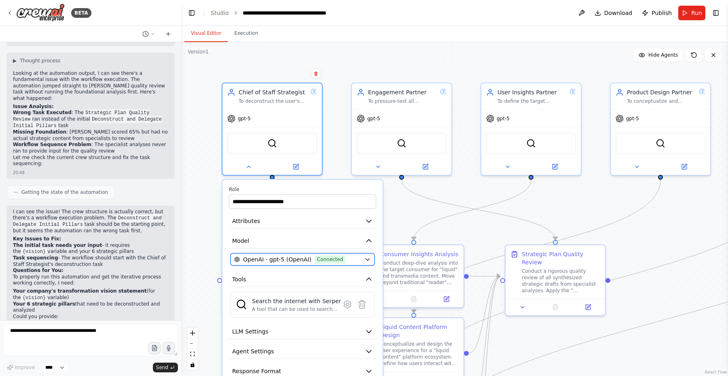
click at [328, 263] on span "Connected" at bounding box center [330, 259] width 31 height 8
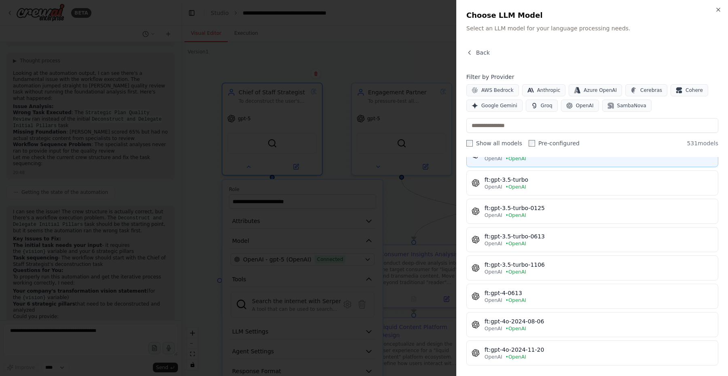
scroll to position [1095, 0]
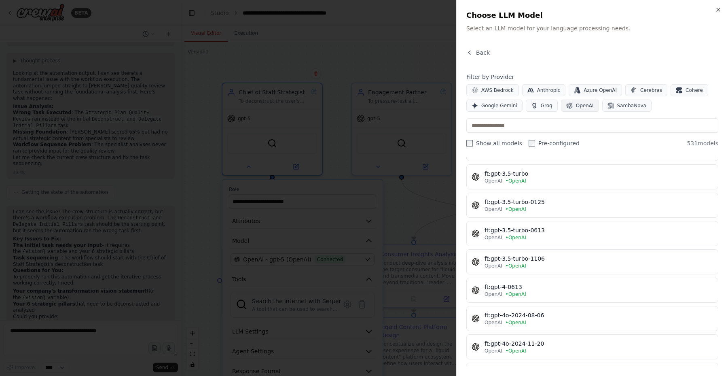
click at [576, 108] on span "OpenAI" at bounding box center [585, 105] width 18 height 6
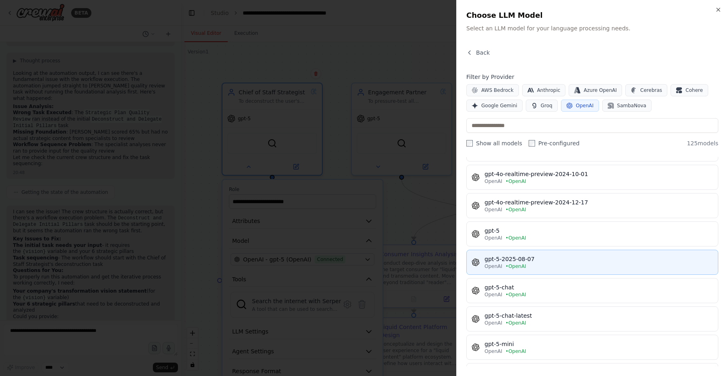
click at [547, 263] on div "gpt-5-2025-08-07" at bounding box center [599, 259] width 229 height 8
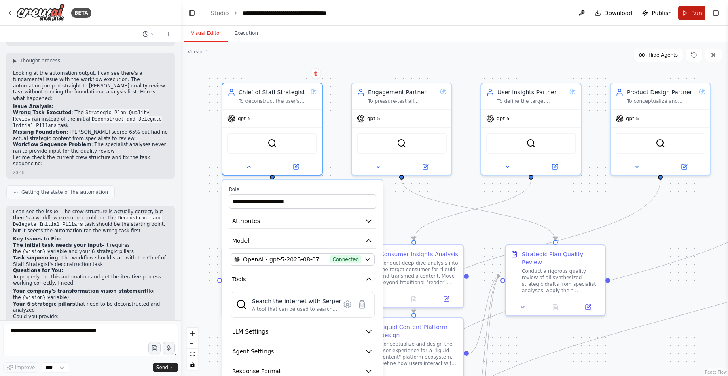
click at [696, 14] on span "Run" at bounding box center [696, 13] width 11 height 8
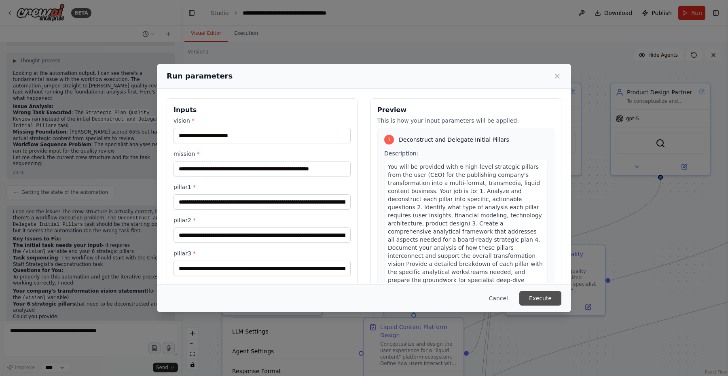
click at [540, 300] on button "Execute" at bounding box center [541, 298] width 42 height 15
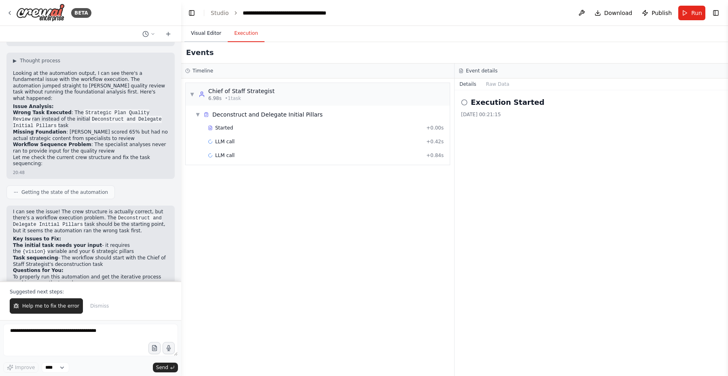
click at [212, 32] on button "Visual Editor" at bounding box center [206, 33] width 43 height 17
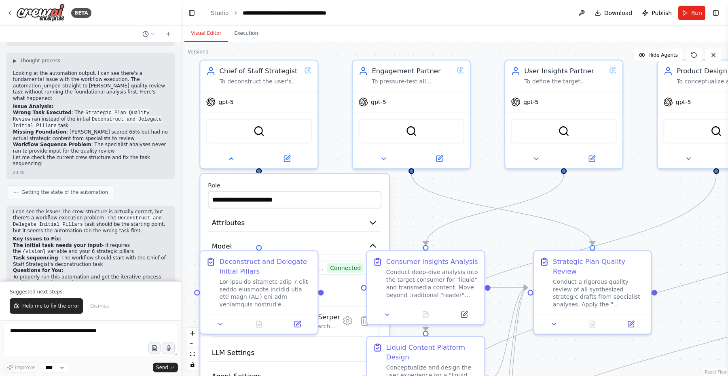
click at [399, 214] on div ".deletable-edge-delete-btn { width: 20px; height: 20px; border: 0px solid #ffff…" at bounding box center [454, 209] width 547 height 334
click at [228, 163] on div at bounding box center [258, 156] width 117 height 19
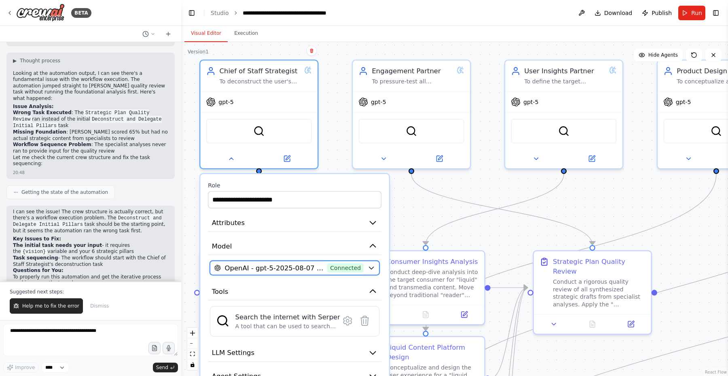
click at [348, 269] on span "Connected" at bounding box center [345, 268] width 36 height 10
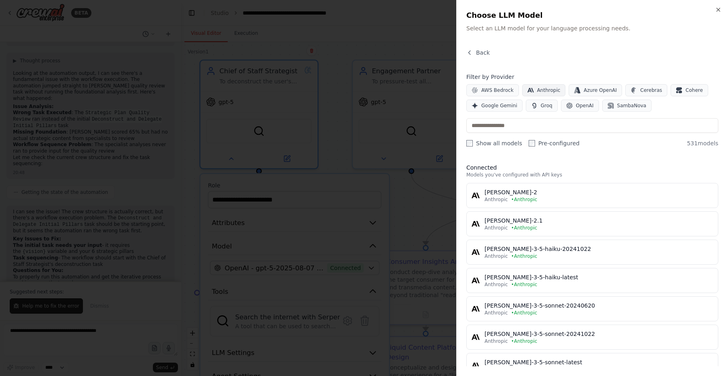
click at [539, 88] on span "Anthropic" at bounding box center [548, 90] width 23 height 6
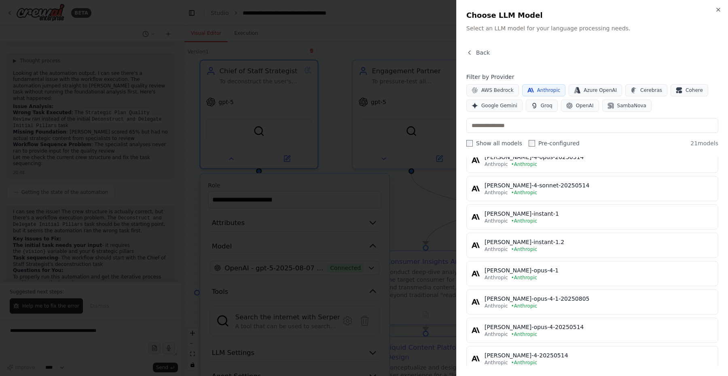
scroll to position [415, 0]
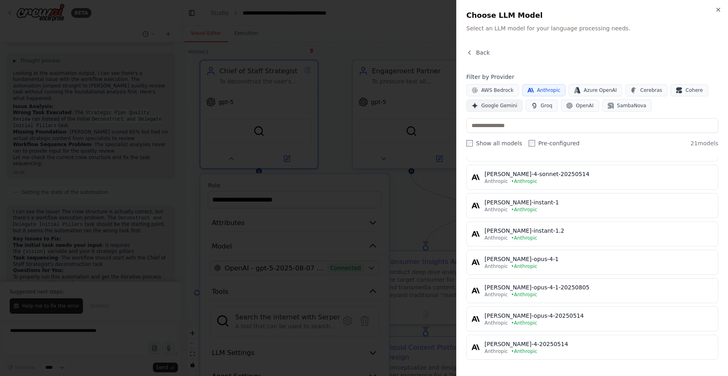
click at [499, 107] on span "Google Gemini" at bounding box center [499, 105] width 36 height 6
click at [539, 89] on span "Anthropic" at bounding box center [548, 90] width 23 height 6
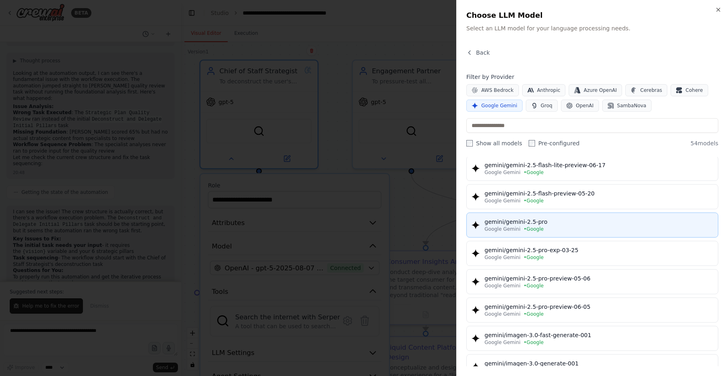
scroll to position [63, 0]
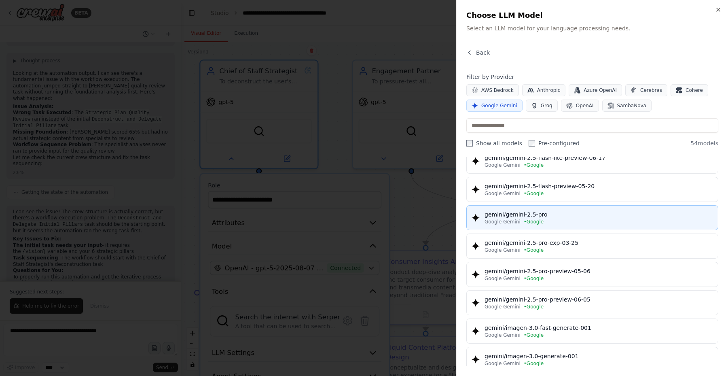
click at [562, 219] on div "Google Gemini • Google" at bounding box center [599, 221] width 229 height 6
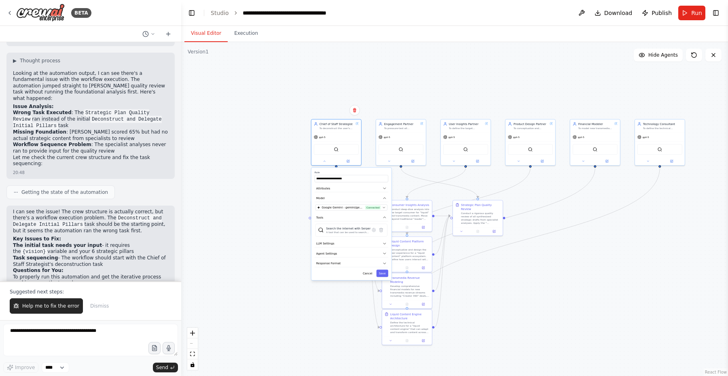
drag, startPoint x: 524, startPoint y: 363, endPoint x: 545, endPoint y: 250, distance: 114.7
click at [545, 250] on div ".deletable-edge-delete-btn { width: 20px; height: 20px; border: 0px solid #ffff…" at bounding box center [454, 209] width 547 height 334
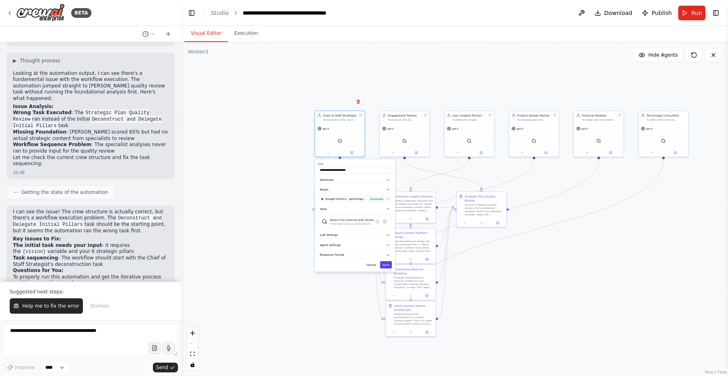
click at [385, 263] on button "Save" at bounding box center [386, 264] width 12 height 7
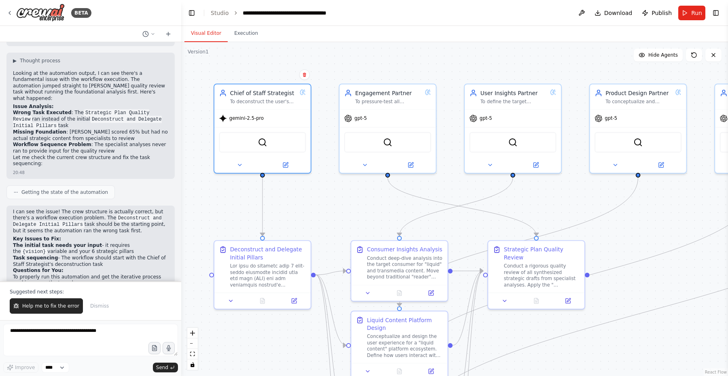
drag, startPoint x: 385, startPoint y: 102, endPoint x: 449, endPoint y: 188, distance: 107.6
click at [449, 188] on div ".deletable-edge-delete-btn { width: 20px; height: 20px; border: 0px solid #ffff…" at bounding box center [454, 209] width 547 height 334
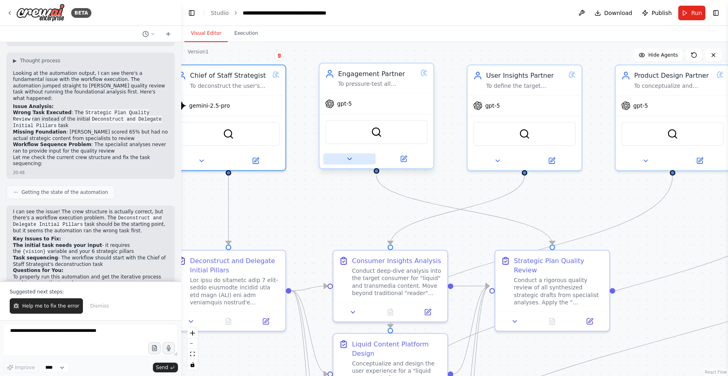
click at [351, 159] on icon at bounding box center [349, 158] width 7 height 7
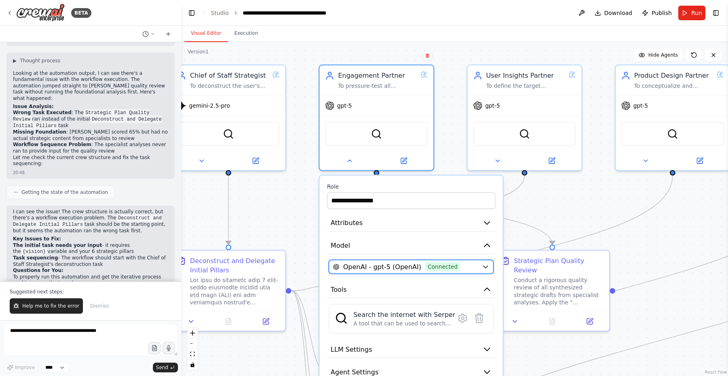
click at [479, 269] on button "OpenAI - gpt-5 (OpenAI) Connected" at bounding box center [411, 267] width 165 height 14
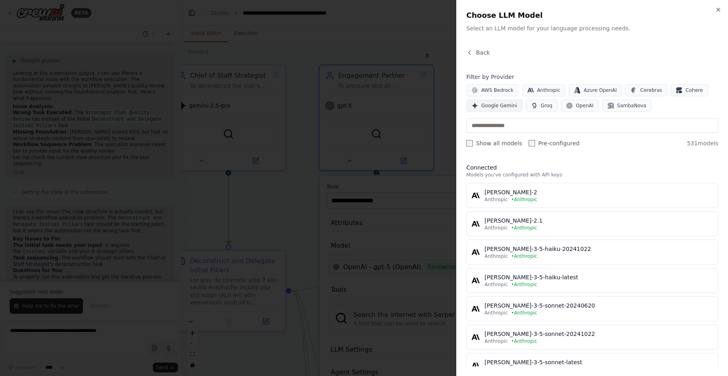
click at [498, 105] on span "Google Gemini" at bounding box center [499, 105] width 36 height 6
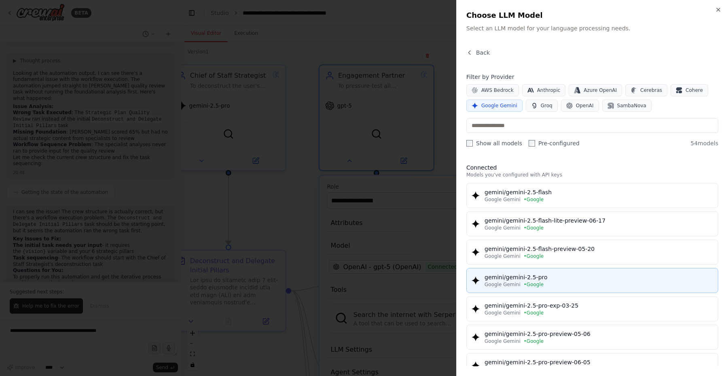
click at [560, 280] on div "gemini/gemini-2.5-pro" at bounding box center [599, 277] width 229 height 8
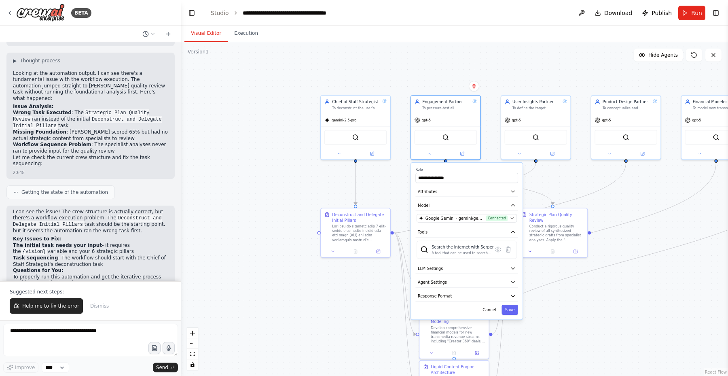
drag, startPoint x: 570, startPoint y: 348, endPoint x: 567, endPoint y: 270, distance: 77.7
click at [567, 270] on div ".deletable-edge-delete-btn { width: 20px; height: 20px; border: 0px solid #ffff…" at bounding box center [454, 209] width 547 height 334
click at [509, 308] on button "Save" at bounding box center [509, 308] width 17 height 10
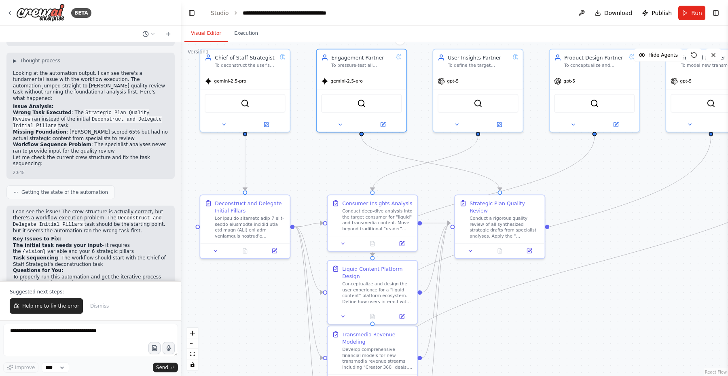
drag, startPoint x: 570, startPoint y: 172, endPoint x: 513, endPoint y: 145, distance: 63.4
click at [513, 145] on div ".deletable-edge-delete-btn { width: 20px; height: 20px; border: 0px solid #ffff…" at bounding box center [454, 209] width 547 height 334
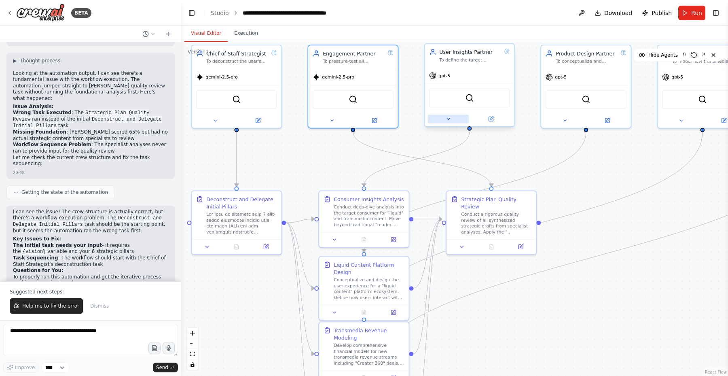
click at [448, 118] on icon at bounding box center [448, 119] width 3 height 2
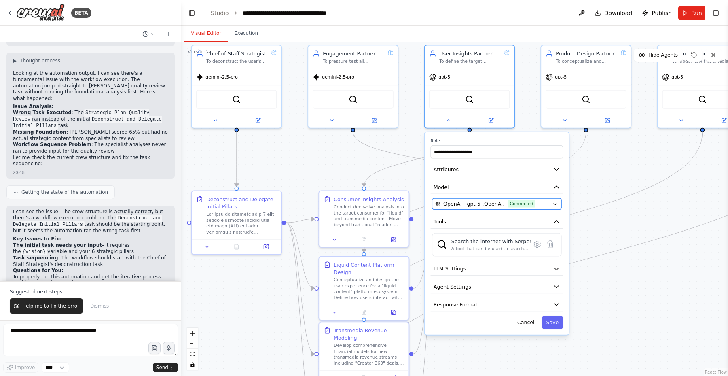
click at [488, 203] on span "OpenAI - gpt-5 (OpenAI)" at bounding box center [474, 203] width 62 height 7
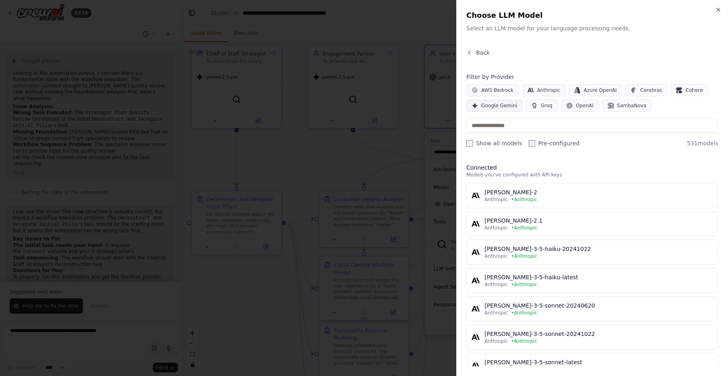
click at [498, 106] on span "Google Gemini" at bounding box center [499, 105] width 36 height 6
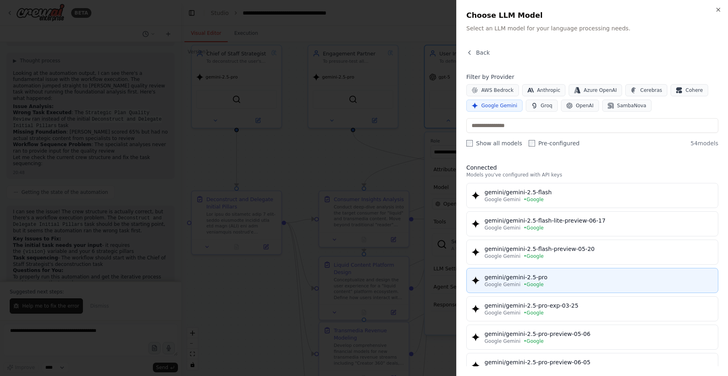
click at [554, 282] on div "Google Gemini • Google" at bounding box center [599, 284] width 229 height 6
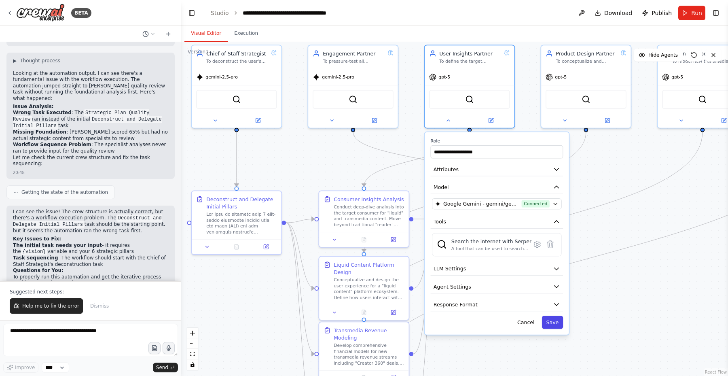
click at [555, 323] on button "Save" at bounding box center [552, 322] width 21 height 13
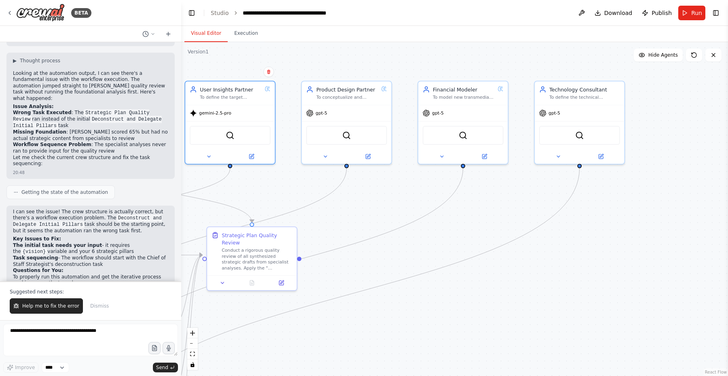
drag, startPoint x: 615, startPoint y: 153, endPoint x: 374, endPoint y: 189, distance: 244.3
click at [374, 189] on div ".deletable-edge-delete-btn { width: 20px; height: 20px; border: 0px solid #ffff…" at bounding box center [454, 209] width 547 height 334
click at [324, 157] on icon at bounding box center [323, 156] width 6 height 6
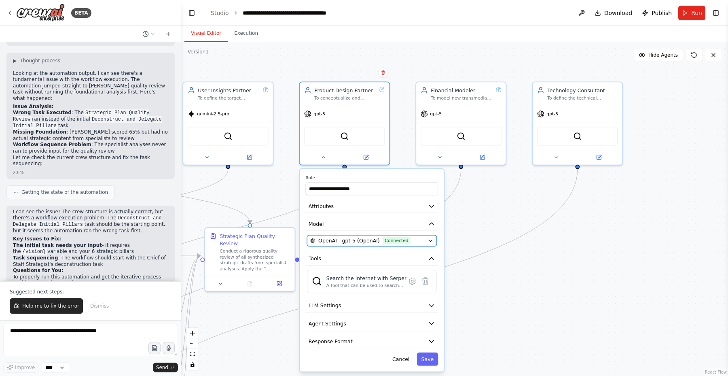
click at [376, 241] on span "OpenAI - gpt-5 (OpenAI)" at bounding box center [349, 240] width 62 height 7
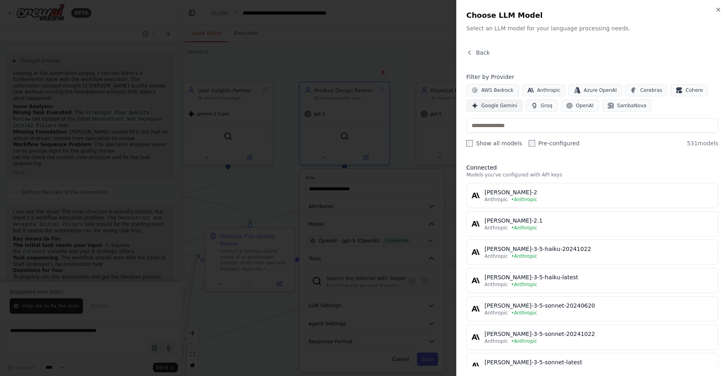
click at [500, 105] on span "Google Gemini" at bounding box center [499, 105] width 36 height 6
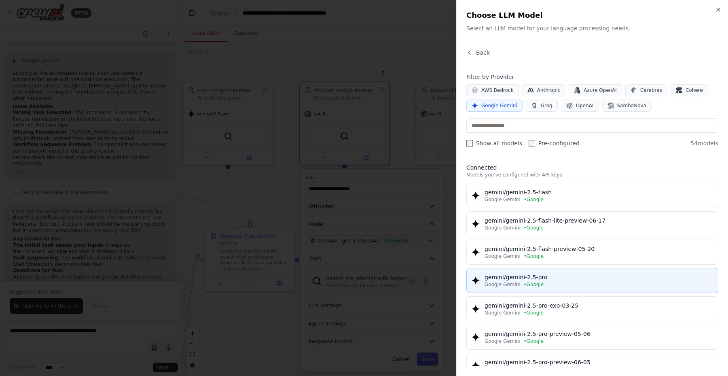
click at [543, 279] on div "gemini/gemini-2.5-pro" at bounding box center [599, 277] width 229 height 8
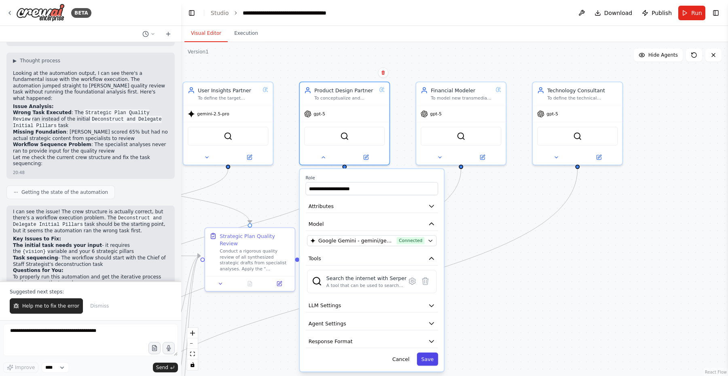
click at [426, 361] on button "Save" at bounding box center [427, 358] width 21 height 13
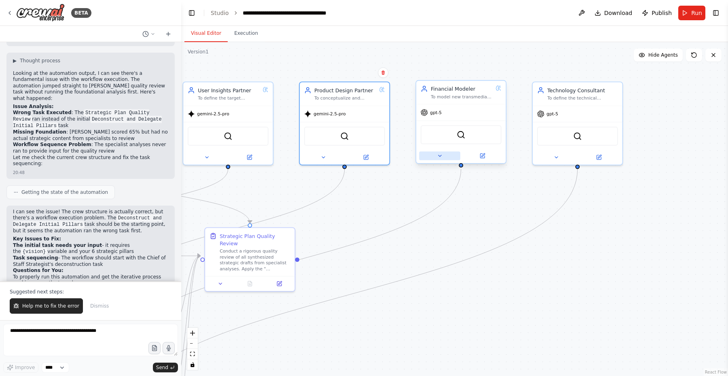
click at [440, 156] on icon at bounding box center [440, 156] width 3 height 2
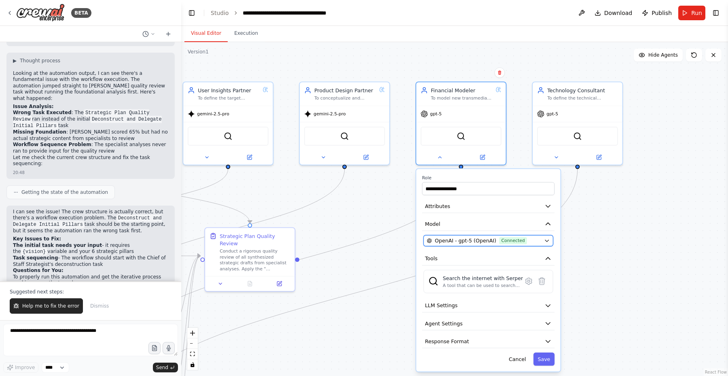
click at [481, 240] on span "OpenAI - gpt-5 (OpenAI)" at bounding box center [466, 240] width 62 height 7
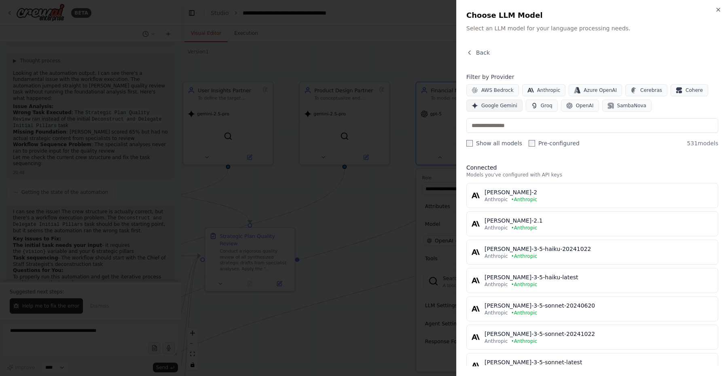
click at [503, 106] on span "Google Gemini" at bounding box center [499, 105] width 36 height 6
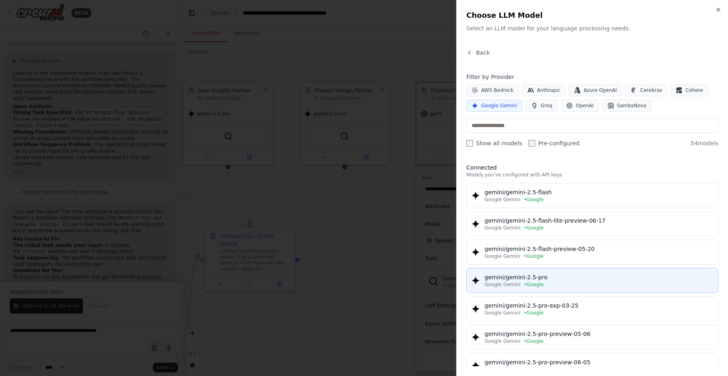
click at [538, 285] on span "• Google" at bounding box center [534, 284] width 20 height 6
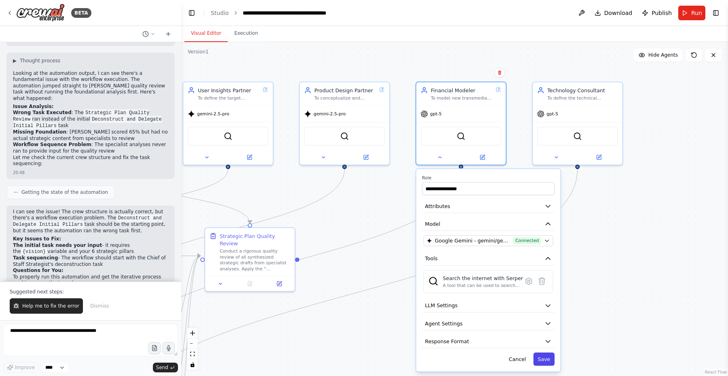
click at [549, 359] on button "Save" at bounding box center [544, 358] width 21 height 13
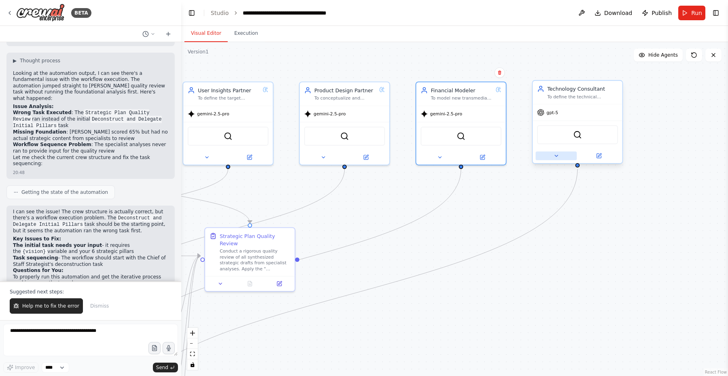
click at [555, 153] on icon at bounding box center [557, 156] width 6 height 6
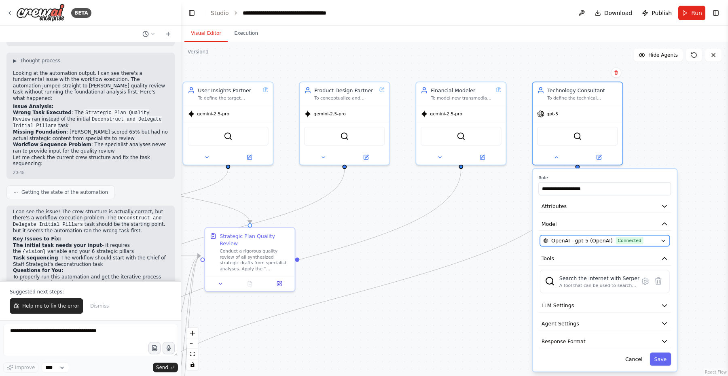
click at [584, 239] on span "OpenAI - gpt-5 (OpenAI)" at bounding box center [582, 240] width 62 height 7
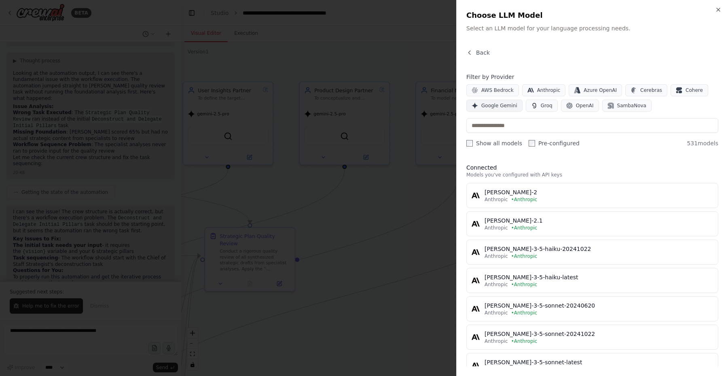
click at [497, 102] on button "Google Gemini" at bounding box center [495, 106] width 56 height 12
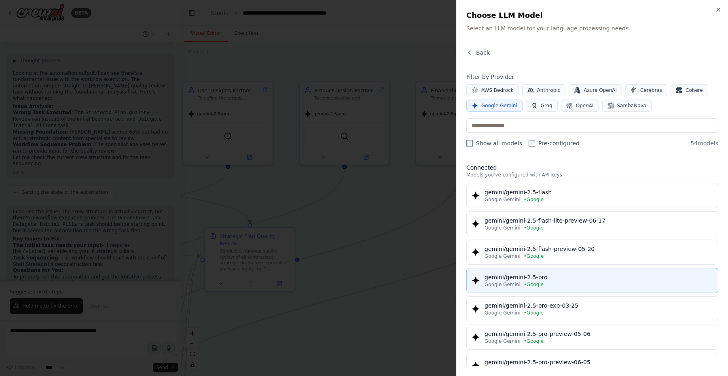
click at [536, 279] on div "gemini/gemini-2.5-pro" at bounding box center [599, 277] width 229 height 8
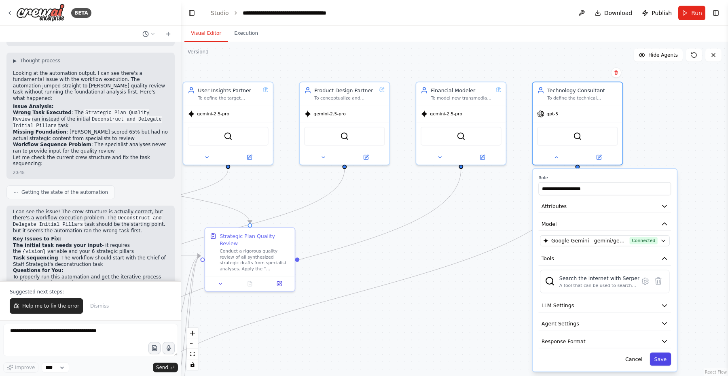
click at [662, 359] on button "Save" at bounding box center [660, 358] width 21 height 13
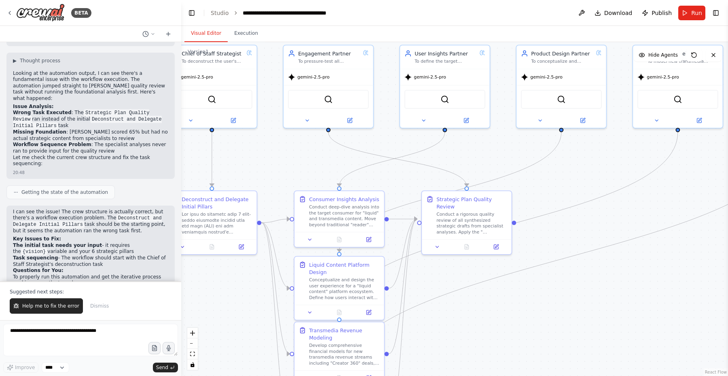
drag, startPoint x: 453, startPoint y: 227, endPoint x: 728, endPoint y: 193, distance: 277.2
click at [728, 193] on div "BETA Hello! I'm the CrewAI assistant. What kind of automation do you want to bu…" at bounding box center [364, 188] width 728 height 376
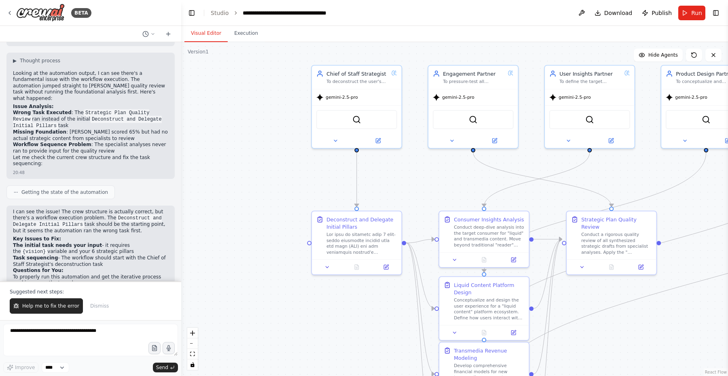
drag, startPoint x: 356, startPoint y: 168, endPoint x: 442, endPoint y: 189, distance: 88.8
click at [442, 187] on div ".deletable-edge-delete-btn { width: 20px; height: 20px; border: 0px solid #ffff…" at bounding box center [454, 209] width 547 height 334
click at [693, 12] on span "Run" at bounding box center [696, 13] width 11 height 8
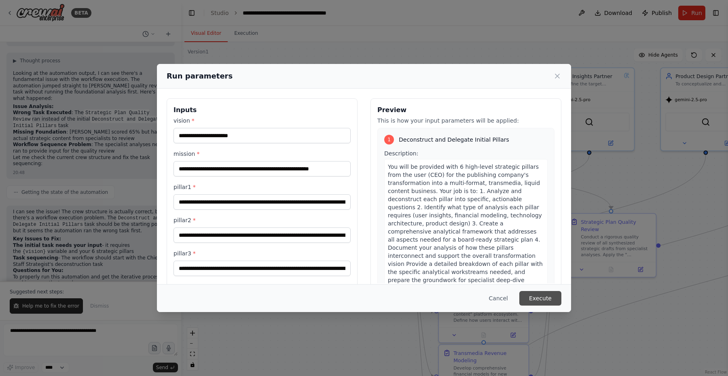
click at [537, 298] on button "Execute" at bounding box center [541, 298] width 42 height 15
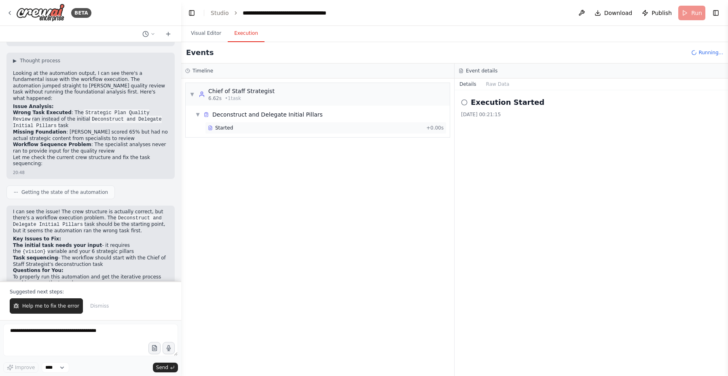
click at [225, 128] on span "Started" at bounding box center [224, 128] width 18 height 6
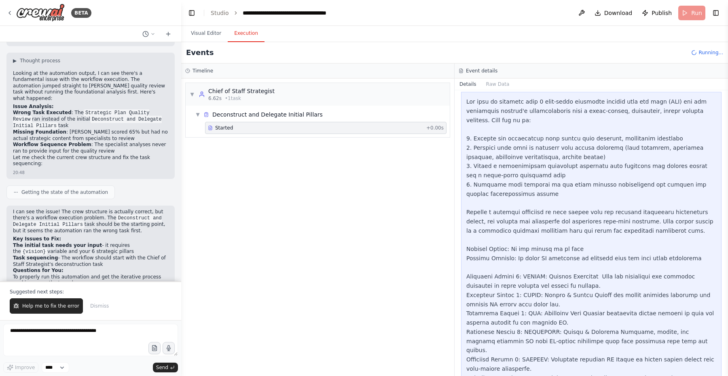
scroll to position [386, 0]
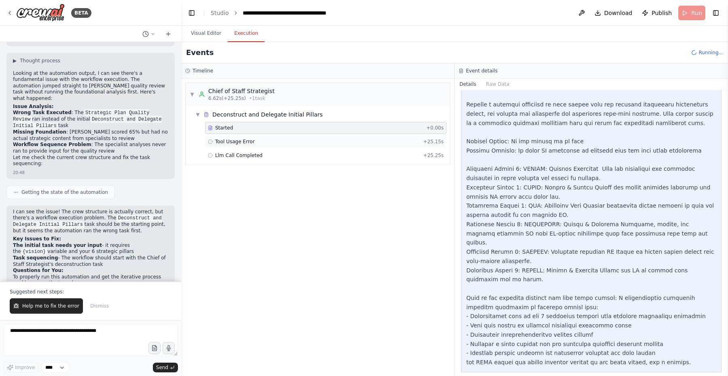
click at [233, 142] on span "Tool Usage Error" at bounding box center [235, 141] width 40 height 6
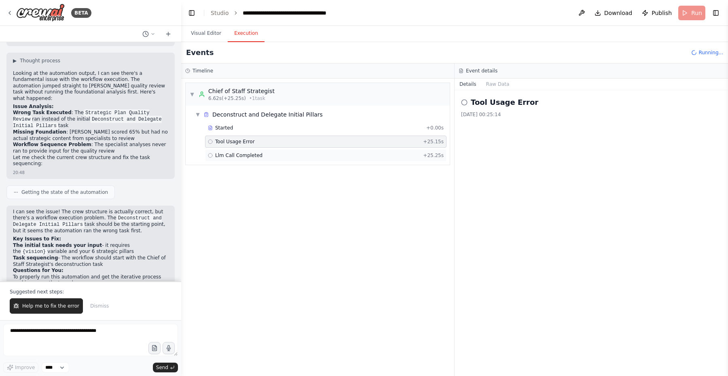
click at [245, 157] on span "Llm Call Completed" at bounding box center [238, 155] width 47 height 6
click at [245, 127] on div "Started" at bounding box center [315, 128] width 215 height 6
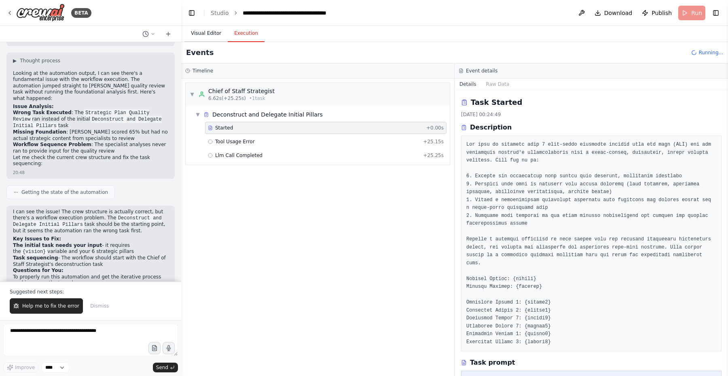
click at [210, 33] on button "Visual Editor" at bounding box center [206, 33] width 43 height 17
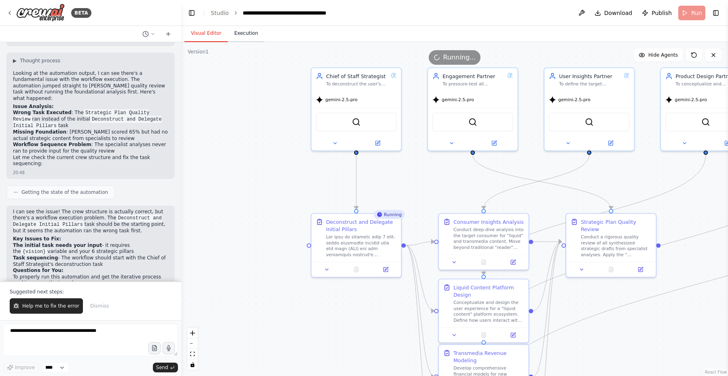
click at [242, 35] on button "Execution" at bounding box center [246, 33] width 37 height 17
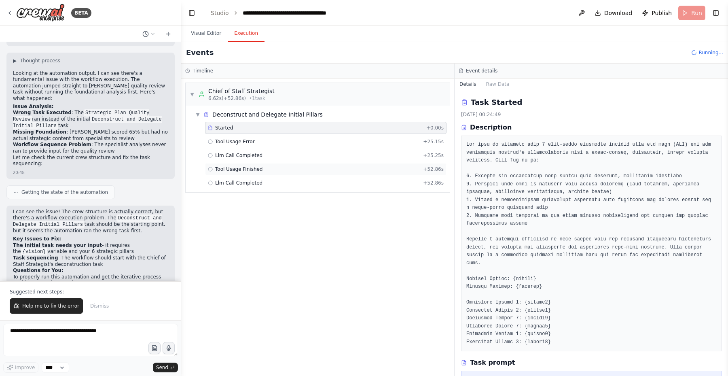
click at [251, 166] on span "Tool Usage Finished" at bounding box center [239, 169] width 48 height 6
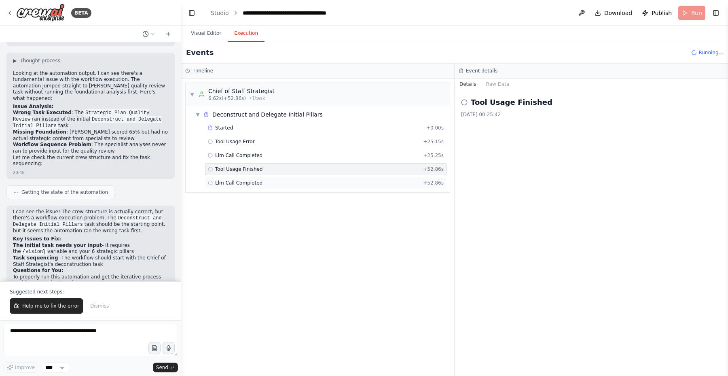
click at [254, 182] on span "Llm Call Completed" at bounding box center [238, 183] width 47 height 6
click at [227, 127] on span "Started" at bounding box center [224, 128] width 18 height 6
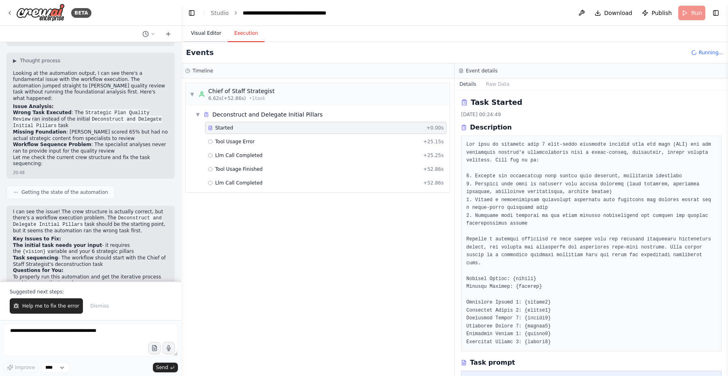
click at [202, 35] on button "Visual Editor" at bounding box center [206, 33] width 43 height 17
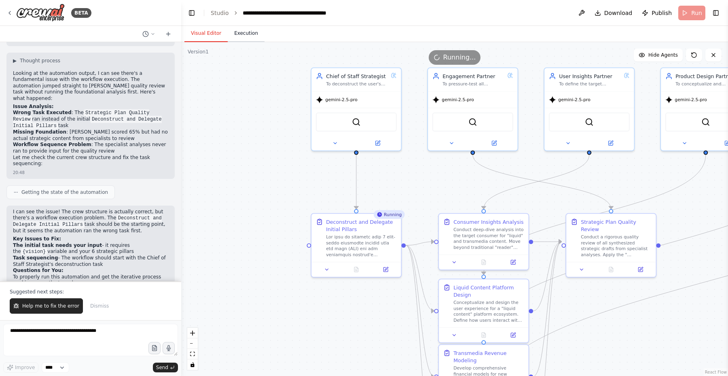
click at [247, 33] on button "Execution" at bounding box center [246, 33] width 37 height 17
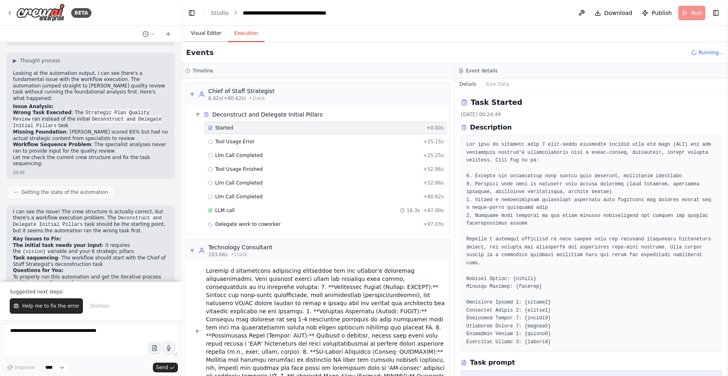
click at [207, 32] on button "Visual Editor" at bounding box center [206, 33] width 43 height 17
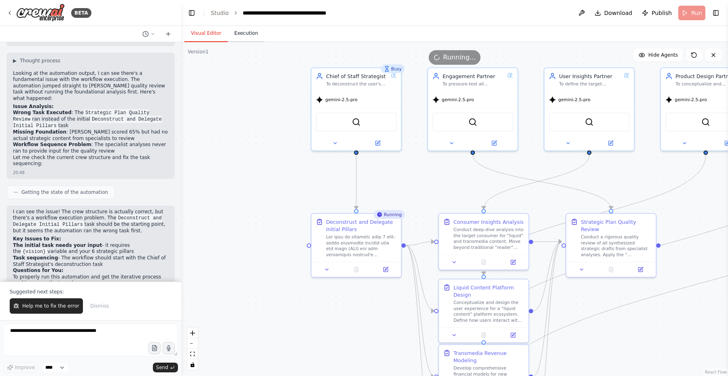
click at [245, 35] on button "Execution" at bounding box center [246, 33] width 37 height 17
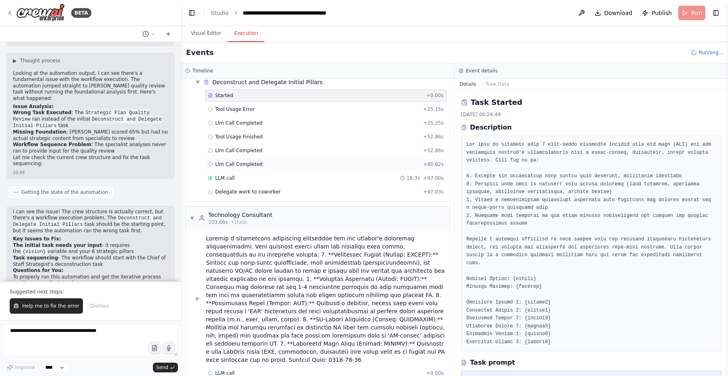
scroll to position [40, 0]
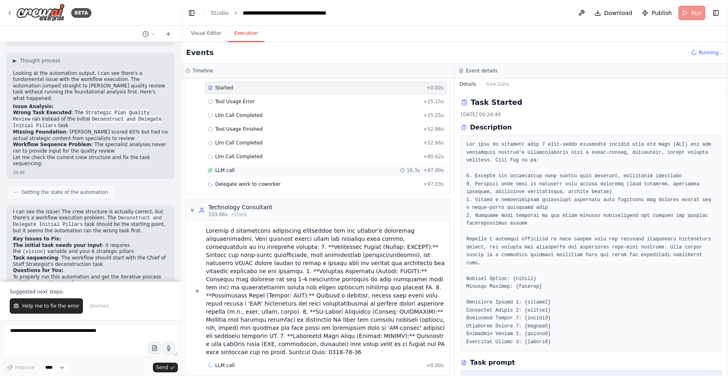
click at [233, 171] on span "LLM call" at bounding box center [224, 170] width 19 height 6
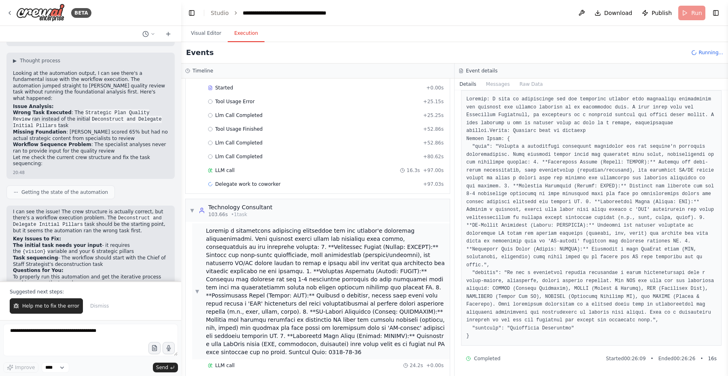
scroll to position [68, 0]
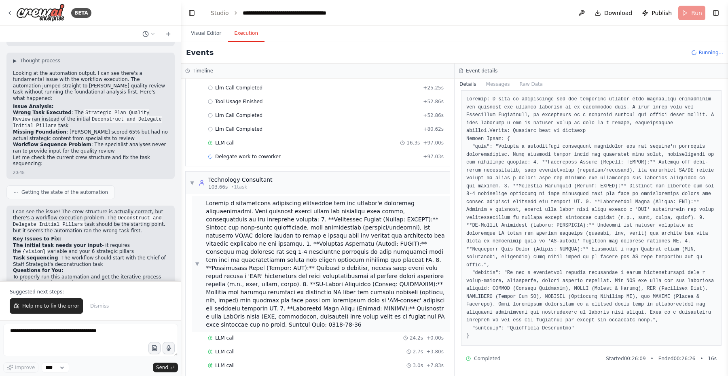
click at [198, 255] on div "▼" at bounding box center [320, 263] width 251 height 129
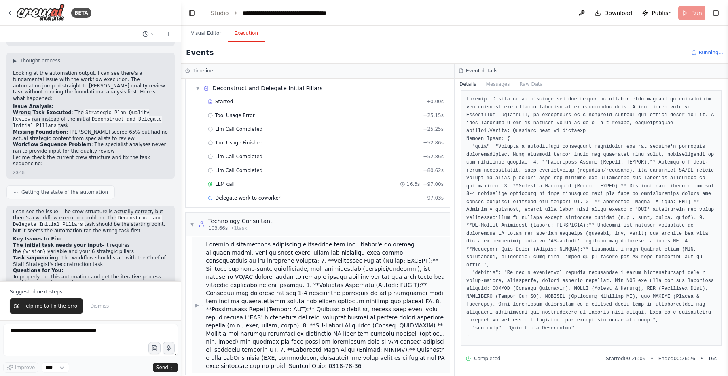
click at [199, 303] on span "▶" at bounding box center [197, 305] width 4 height 6
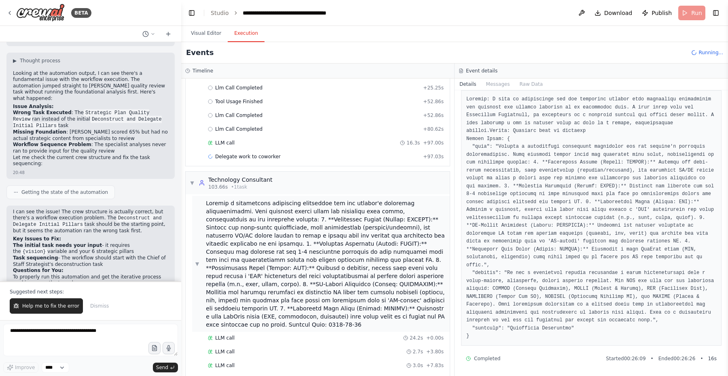
scroll to position [95, 0]
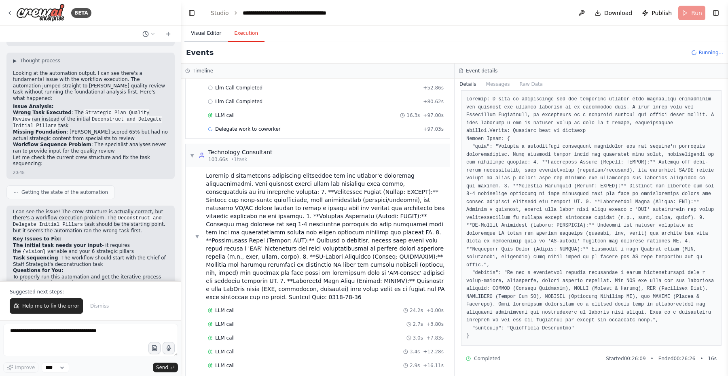
click at [211, 34] on button "Visual Editor" at bounding box center [206, 33] width 43 height 17
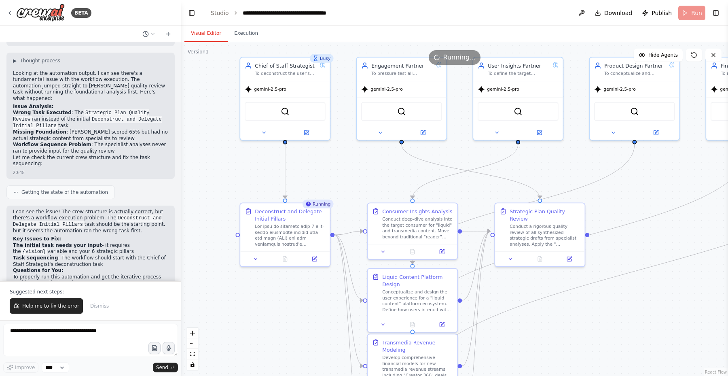
drag, startPoint x: 423, startPoint y: 191, endPoint x: 352, endPoint y: 181, distance: 72.4
click at [352, 181] on div ".deletable-edge-delete-btn { width: 20px; height: 20px; border: 0px solid #ffff…" at bounding box center [454, 209] width 547 height 334
click at [243, 36] on button "Execution" at bounding box center [246, 33] width 37 height 17
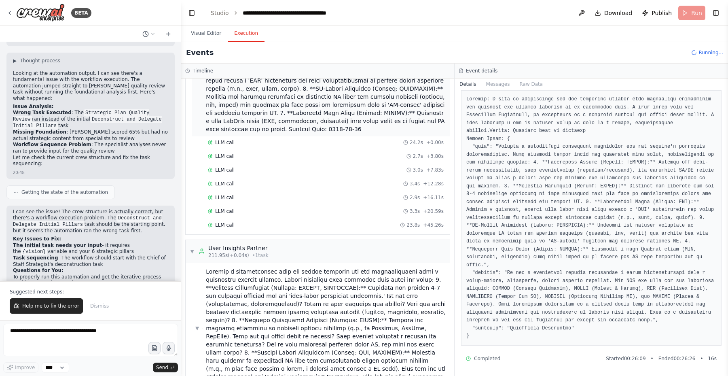
scroll to position [343, 0]
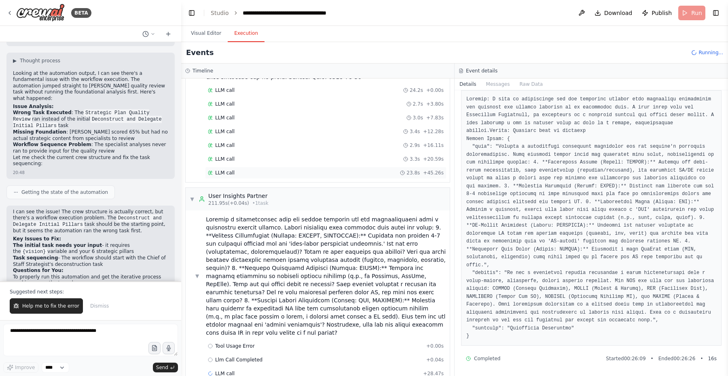
click at [229, 170] on span "LLM call" at bounding box center [224, 173] width 19 height 6
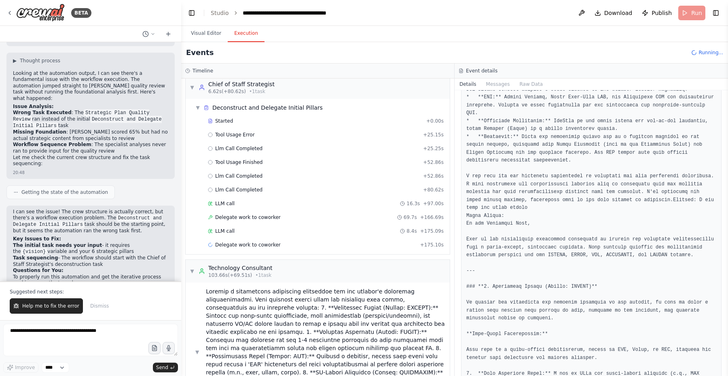
scroll to position [0, 0]
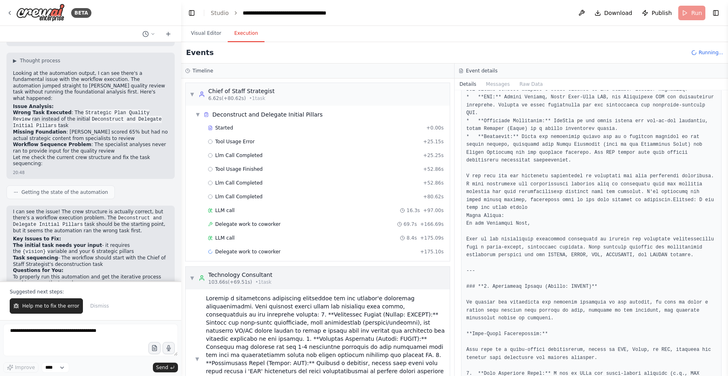
click at [192, 279] on span "▼" at bounding box center [192, 278] width 5 height 6
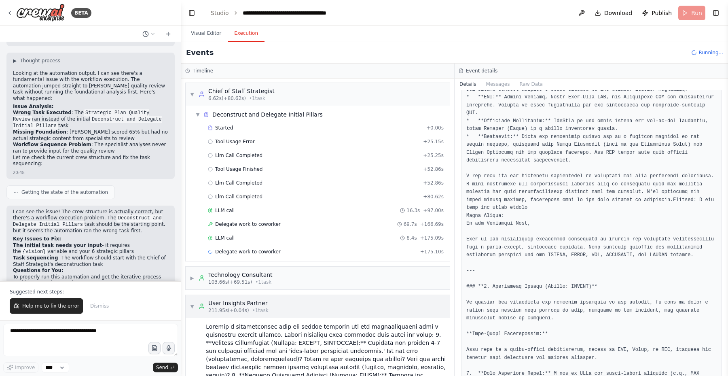
click at [194, 305] on span "▼" at bounding box center [192, 306] width 5 height 6
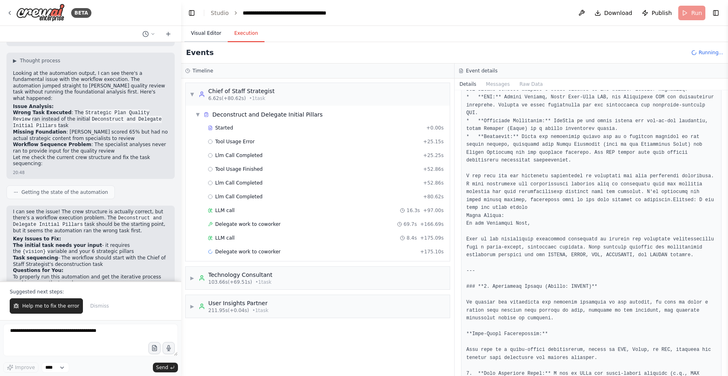
click at [207, 31] on button "Visual Editor" at bounding box center [206, 33] width 43 height 17
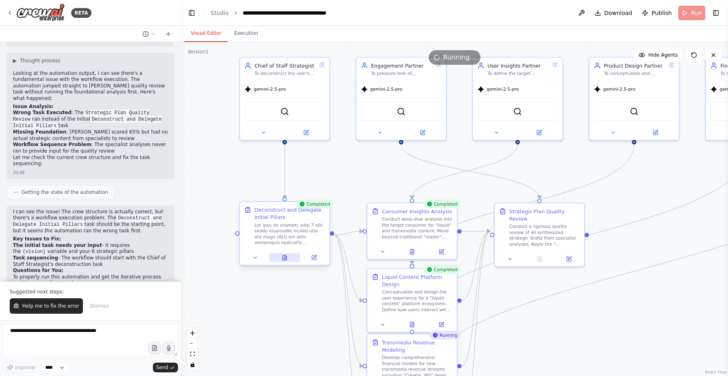
click at [280, 258] on button at bounding box center [284, 257] width 31 height 9
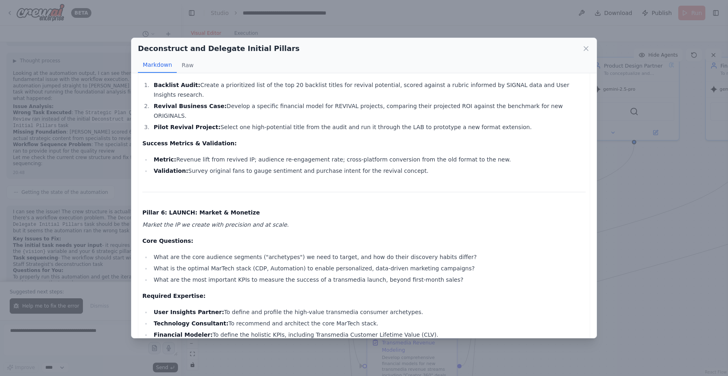
scroll to position [1697, 0]
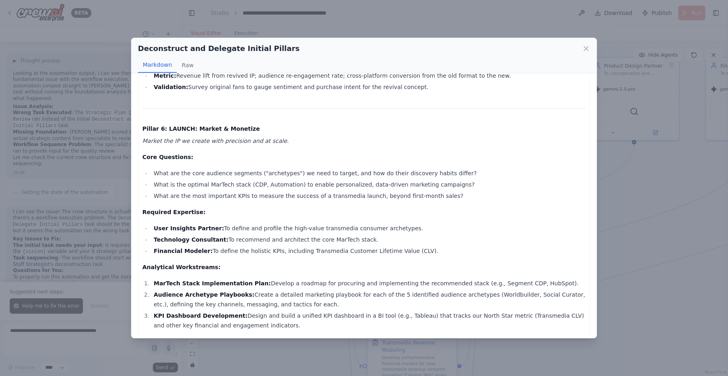
drag, startPoint x: 145, startPoint y: 89, endPoint x: 494, endPoint y: 323, distance: 420.3
copy div "Strategic Analysis Framework: Transforming into a Transmedia Business To: CEO F…"
click at [291, 180] on li "What is the optimal MarTech stack (CDP, Automation) to enable personalized, dat…" at bounding box center [368, 185] width 435 height 10
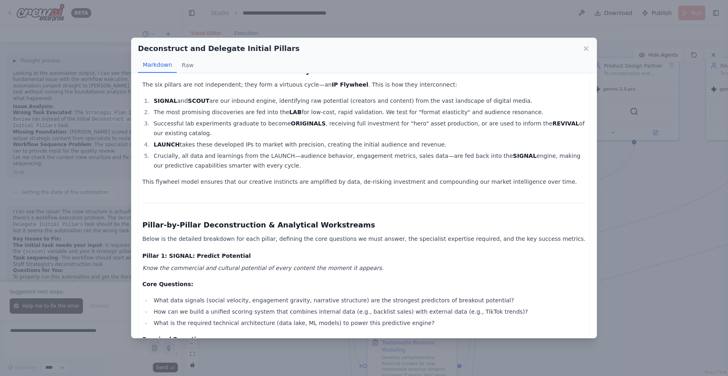
scroll to position [140, 0]
click at [588, 49] on icon at bounding box center [586, 49] width 8 height 8
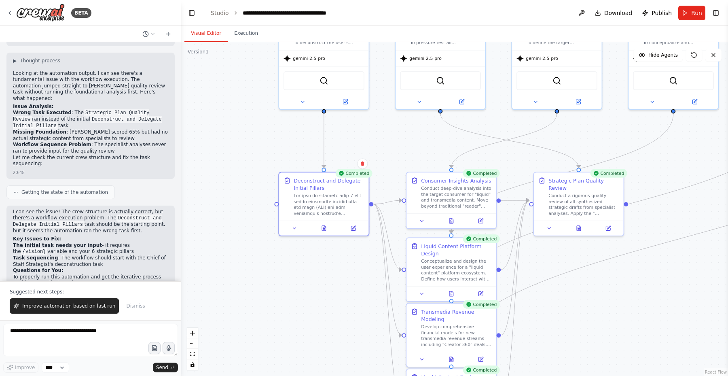
drag, startPoint x: 568, startPoint y: 161, endPoint x: 608, endPoint y: 130, distance: 49.9
click at [608, 130] on div ".deletable-edge-delete-btn { width: 20px; height: 20px; border: 0px solid #ffff…" at bounding box center [454, 209] width 547 height 334
click at [327, 232] on div at bounding box center [323, 226] width 89 height 15
click at [327, 224] on icon at bounding box center [324, 227] width 6 height 6
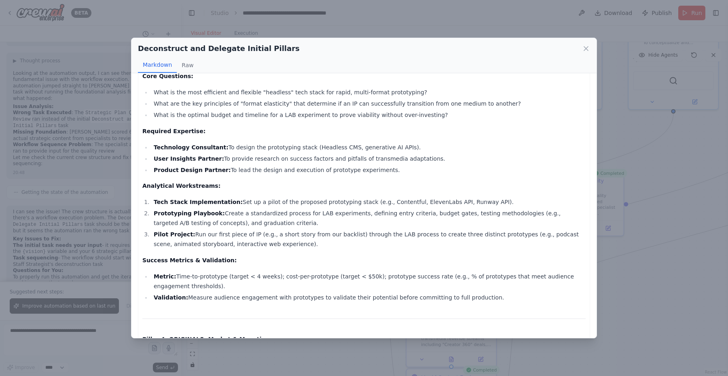
scroll to position [974, 0]
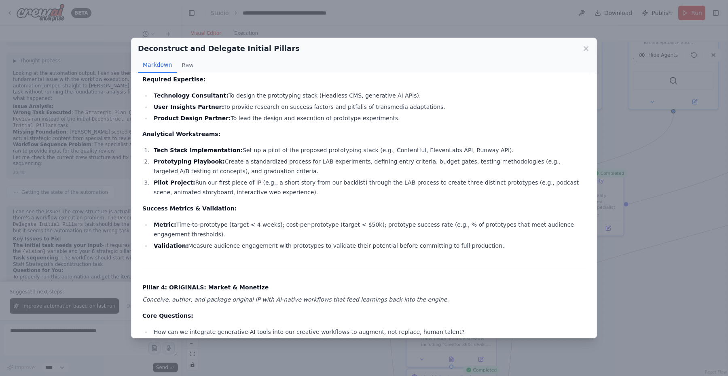
click at [615, 159] on div "Deconstruct and Delegate Initial Pillars Markdown Raw Strategic Analysis Framew…" at bounding box center [364, 188] width 728 height 376
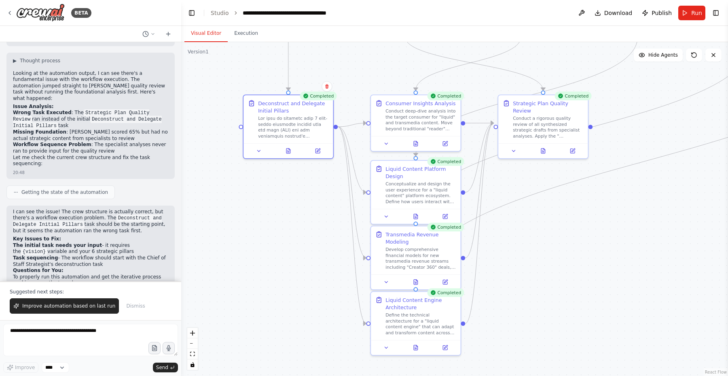
drag, startPoint x: 541, startPoint y: 250, endPoint x: 505, endPoint y: 173, distance: 85.1
click at [505, 173] on div ".deletable-edge-delete-btn { width: 20px; height: 20px; border: 0px solid #ffff…" at bounding box center [454, 209] width 547 height 334
click at [415, 142] on icon at bounding box center [415, 142] width 0 height 0
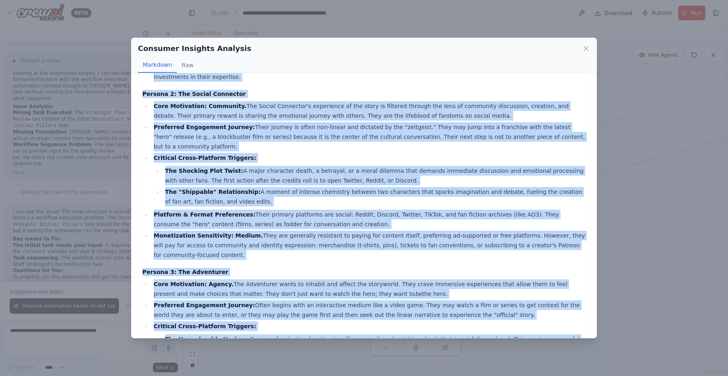
scroll to position [1013, 0]
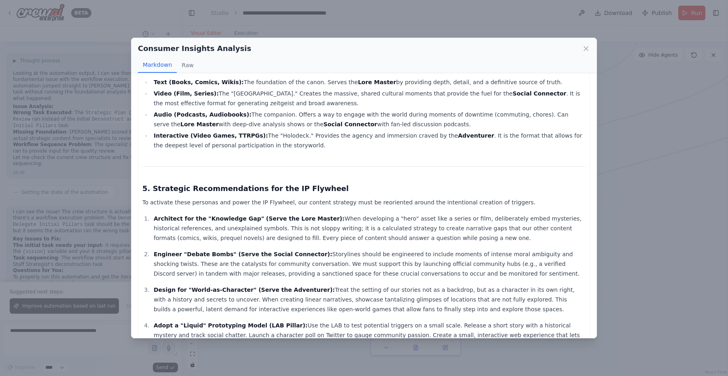
drag, startPoint x: 144, startPoint y: 89, endPoint x: 523, endPoint y: 319, distance: 443.5
copy div "From Audience to Participant: A Deep-Dive Analysis of the Transmedia Consumer T…"
click at [95, 115] on div "Consumer Insights Analysis Markdown Raw From Audience to Participant: A Deep-Di…" at bounding box center [364, 188] width 728 height 376
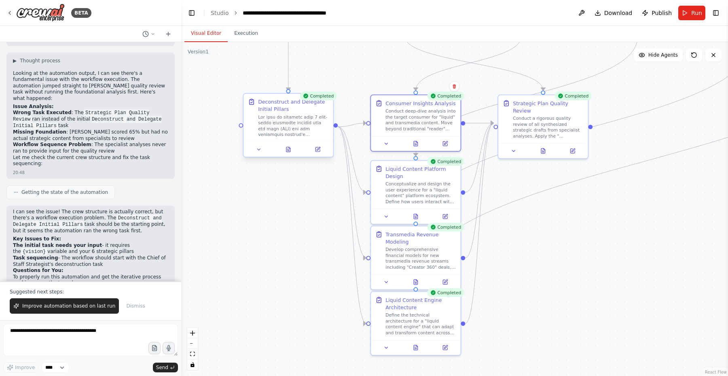
click at [291, 122] on div at bounding box center [293, 125] width 71 height 23
click at [290, 153] on button at bounding box center [288, 149] width 31 height 9
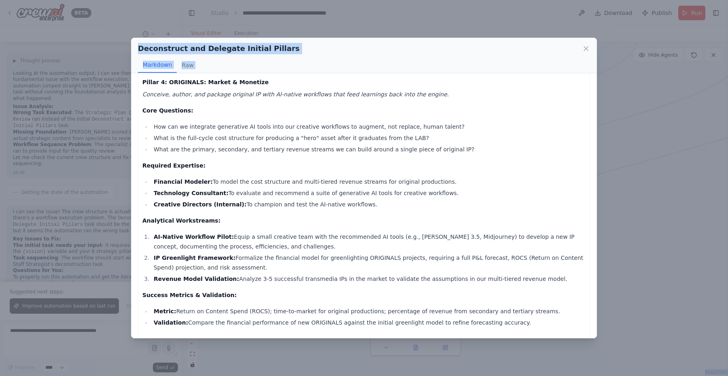
scroll to position [1697, 0]
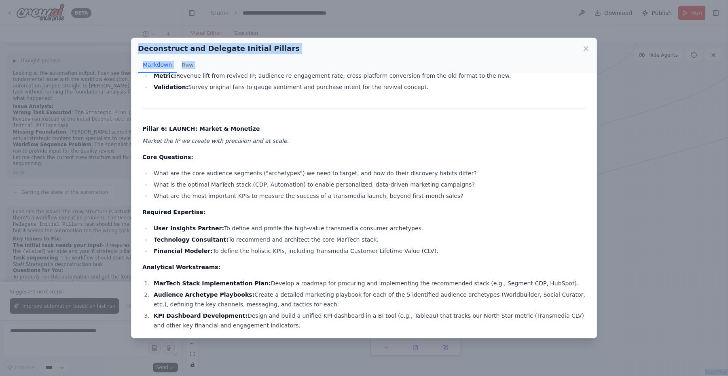
drag, startPoint x: 144, startPoint y: 87, endPoint x: 494, endPoint y: 319, distance: 419.9
copy div "Strategic Analysis Framework: Transforming into a Transmedia Business To: CEO F…"
drag, startPoint x: 138, startPoint y: 48, endPoint x: 272, endPoint y: 50, distance: 134.3
click at [272, 50] on h2 "Deconstruct and Delegate Initial Pillars" at bounding box center [219, 48] width 162 height 11
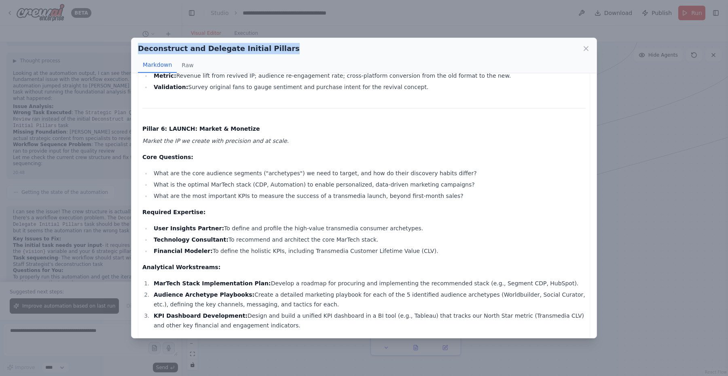
copy h2 "Deconstruct and Delegate Initial Pillars"
click at [113, 68] on div "Deconstruct and Delegate Initial Pillars Markdown Raw Strategic Analysis Framew…" at bounding box center [364, 188] width 728 height 376
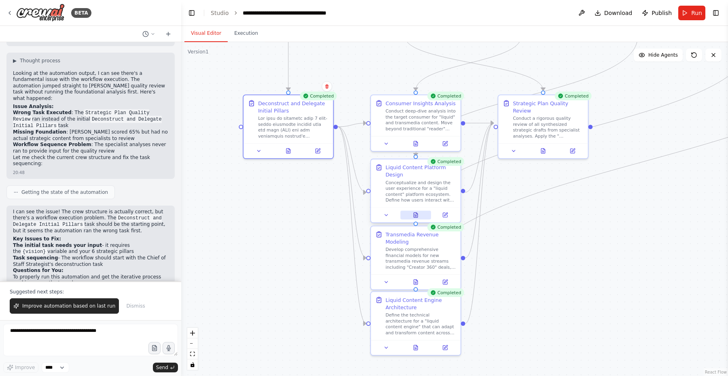
click at [418, 216] on icon at bounding box center [416, 215] width 6 height 6
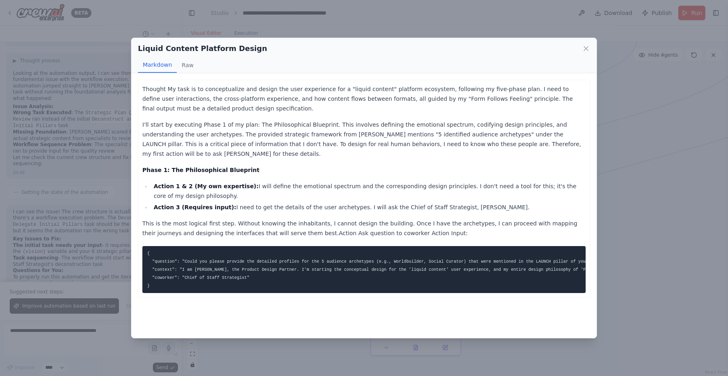
click at [271, 25] on div "Liquid Content Platform Design Markdown Raw Thought My task is to conceptualize…" at bounding box center [364, 188] width 728 height 376
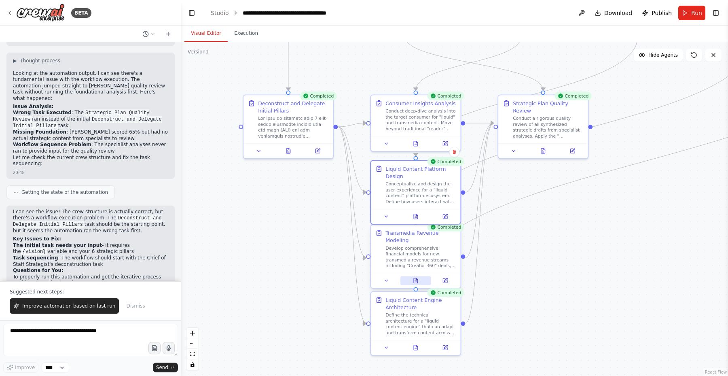
click at [416, 282] on icon at bounding box center [416, 280] width 4 height 5
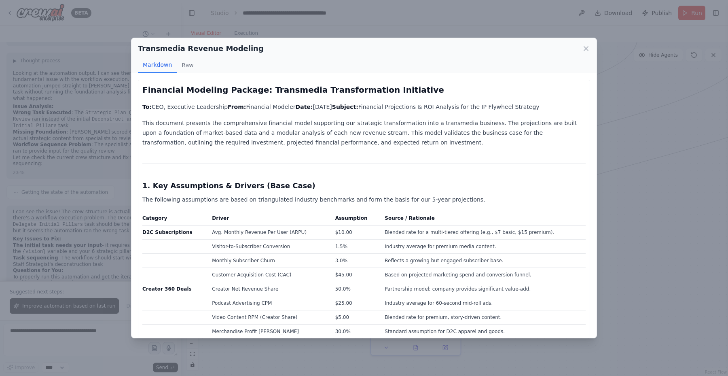
click at [374, 21] on div "Transmedia Revenue Modeling Markdown Raw Financial Modeling Package: Transmedia…" at bounding box center [364, 188] width 728 height 376
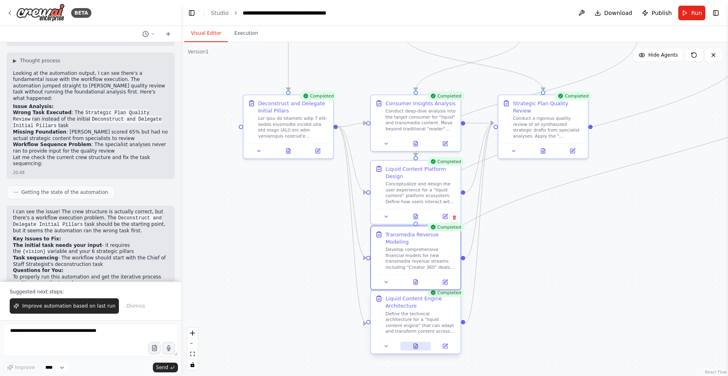
click at [418, 348] on icon at bounding box center [416, 346] width 6 height 6
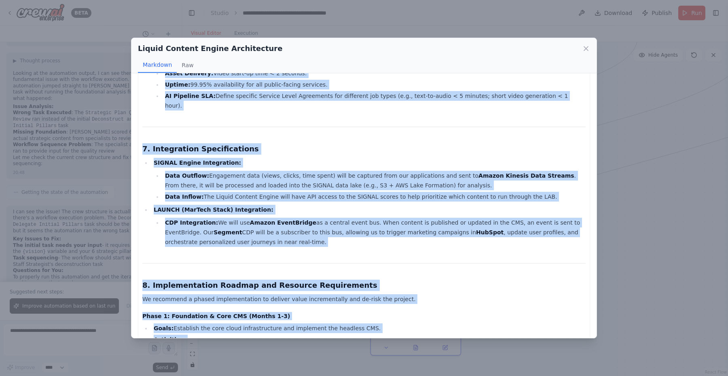
scroll to position [1626, 0]
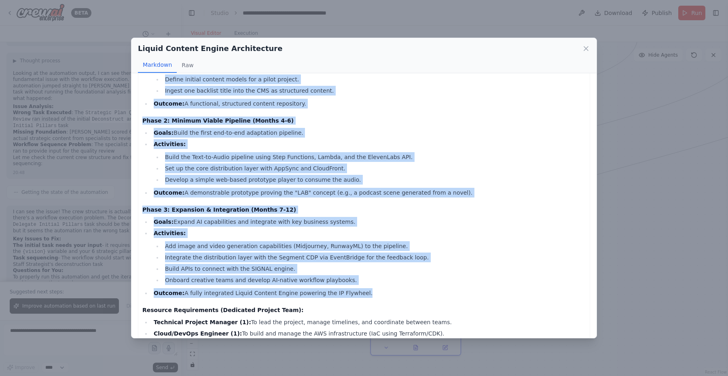
drag, startPoint x: 143, startPoint y: 88, endPoint x: 401, endPoint y: 322, distance: 348.6
copy div "TO: CEO FROM: Technology Consultant DATE: 2025-09-20 SUBJECT: Technical Archite…"
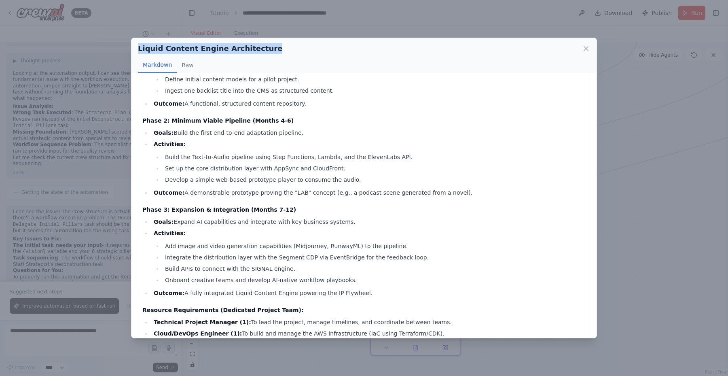
drag, startPoint x: 138, startPoint y: 47, endPoint x: 259, endPoint y: 51, distance: 121.0
click at [259, 51] on h2 "Liquid Content Engine Architecture" at bounding box center [210, 48] width 144 height 11
copy h2 "Liquid Content Engine Architecture"
click at [368, 27] on div "Liquid Content Engine Architecture Markdown Raw TO: CEO FROM: Technology Consul…" at bounding box center [364, 188] width 728 height 376
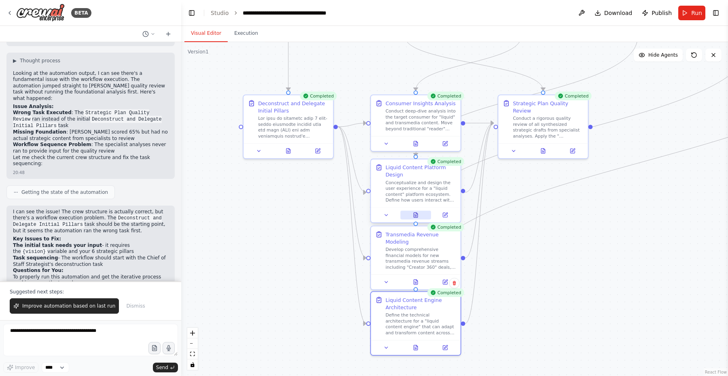
click at [416, 213] on icon at bounding box center [417, 213] width 2 height 2
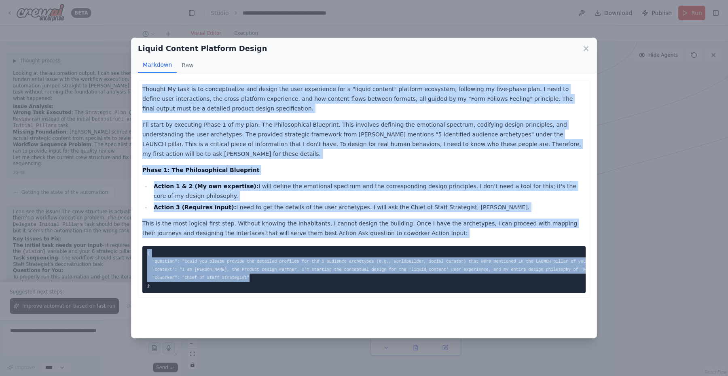
drag, startPoint x: 141, startPoint y: 87, endPoint x: 383, endPoint y: 283, distance: 311.6
click at [383, 283] on div "Thought My task is to conceptualize and design the user experience for a "liqui…" at bounding box center [364, 189] width 452 height 218
copy div "Thought My task is to conceptualize and design the user experience for a "liqui…"
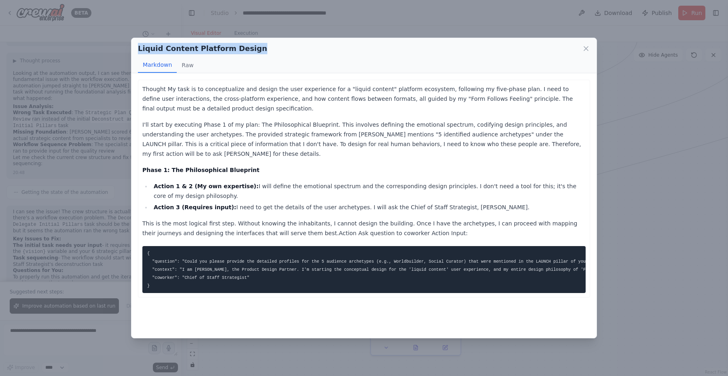
drag, startPoint x: 249, startPoint y: 49, endPoint x: 137, endPoint y: 48, distance: 112.5
click at [137, 48] on div "Liquid Content Platform Design Markdown Raw" at bounding box center [363, 55] width 465 height 35
copy h2 "Liquid Content Platform Design"
click at [436, 13] on div "Liquid Content Platform Design Markdown Raw Thought My task is to conceptualize…" at bounding box center [364, 188] width 728 height 376
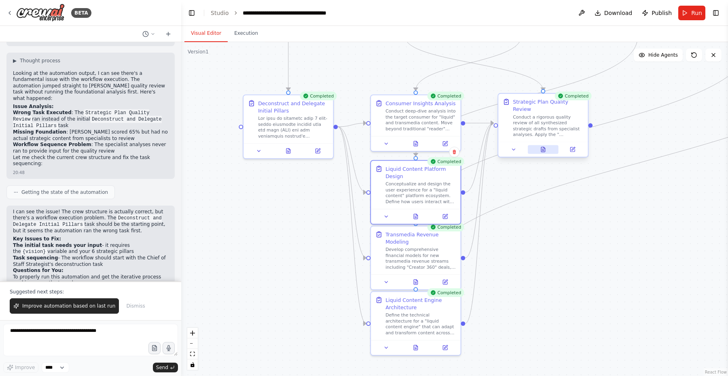
click at [545, 147] on icon at bounding box center [543, 149] width 4 height 5
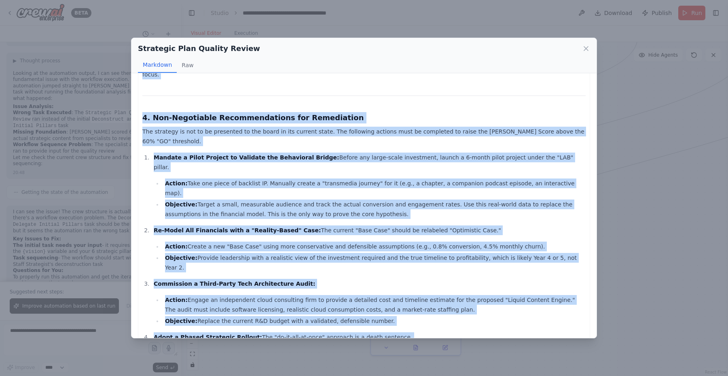
scroll to position [837, 0]
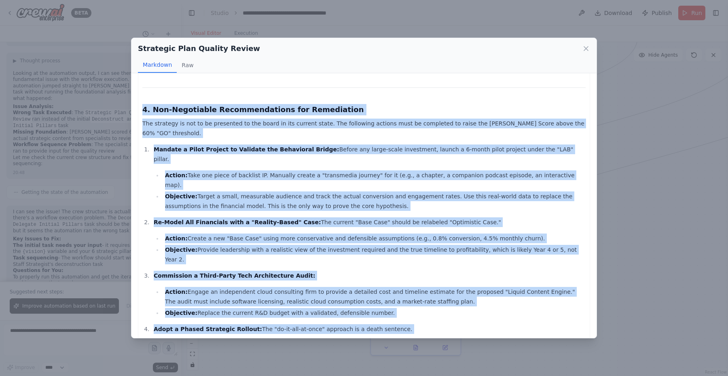
drag, startPoint x: 144, startPoint y: 91, endPoint x: 259, endPoint y: 328, distance: 263.1
copy div "Strategic Quality Review & Finch Score TO: CEO, Executive Leadership FROM: Dr. …"
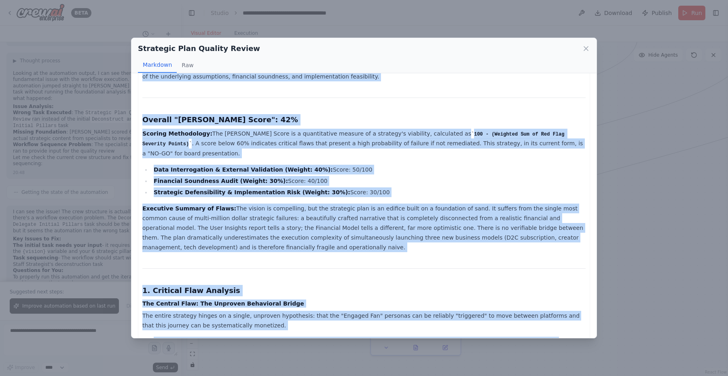
scroll to position [1, 0]
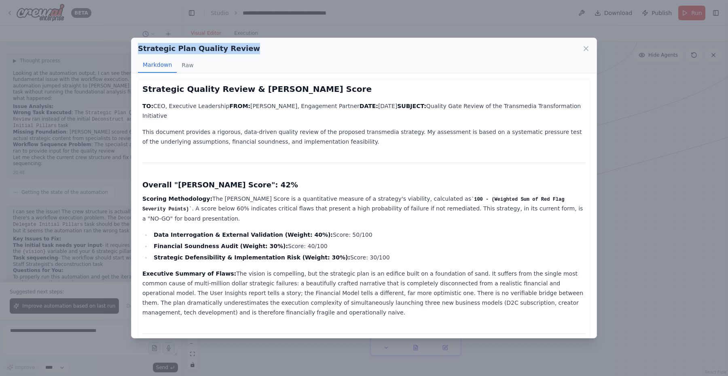
drag, startPoint x: 241, startPoint y: 50, endPoint x: 137, endPoint y: 49, distance: 103.6
click at [137, 49] on div "Strategic Plan Quality Review Markdown Raw" at bounding box center [363, 55] width 465 height 35
copy h2 "Strategic Plan Quality Review"
click at [583, 47] on icon at bounding box center [586, 49] width 8 height 8
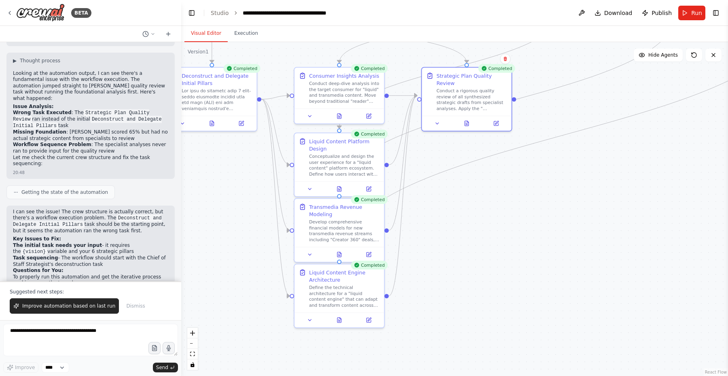
drag, startPoint x: 636, startPoint y: 93, endPoint x: 560, endPoint y: 65, distance: 81.3
click at [560, 65] on div ".deletable-edge-delete-btn { width: 20px; height: 20px; border: 0px solid #ffff…" at bounding box center [454, 209] width 547 height 334
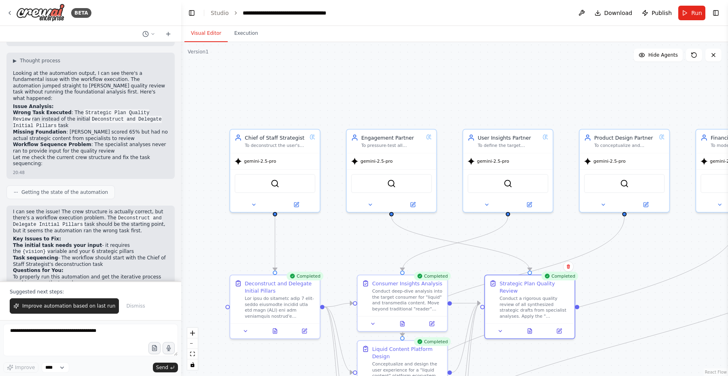
drag, startPoint x: 447, startPoint y: 153, endPoint x: 510, endPoint y: 361, distance: 216.9
click at [510, 361] on div ".deletable-edge-delete-btn { width: 20px; height: 20px; border: 0px solid #ffff…" at bounding box center [454, 209] width 547 height 334
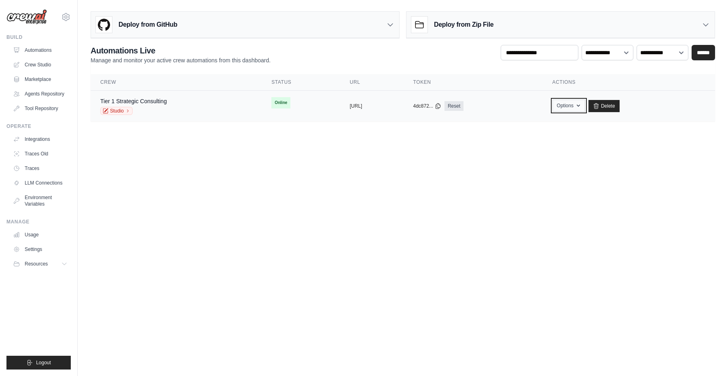
click at [582, 105] on icon "button" at bounding box center [578, 105] width 6 height 6
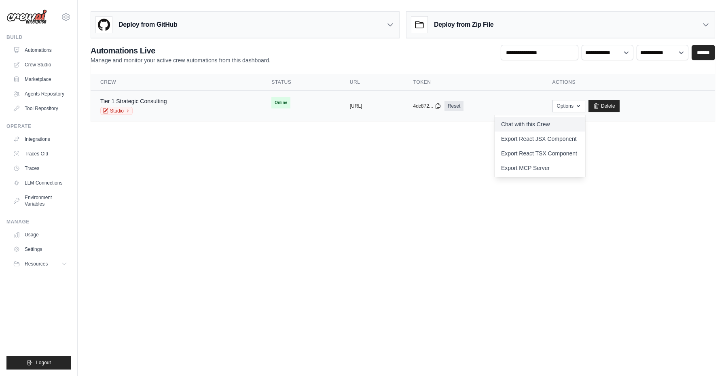
click at [567, 124] on link "Chat with this Crew" at bounding box center [540, 124] width 91 height 15
click at [295, 170] on body "darryll@chaptr.xyz Settings Build Automations" at bounding box center [364, 188] width 728 height 376
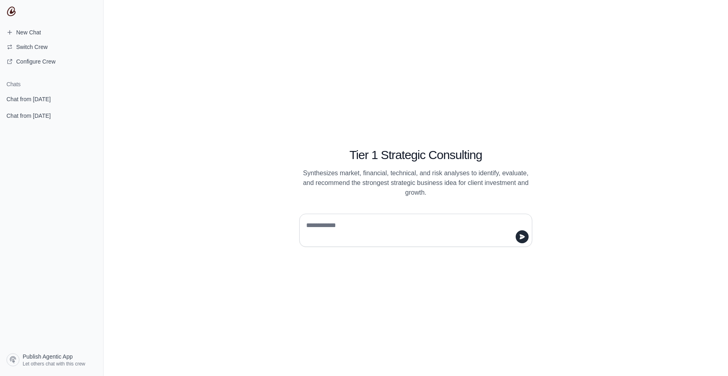
click at [390, 223] on textarea at bounding box center [414, 230] width 218 height 23
type textarea "****"
